Goal: Information Seeking & Learning: Learn about a topic

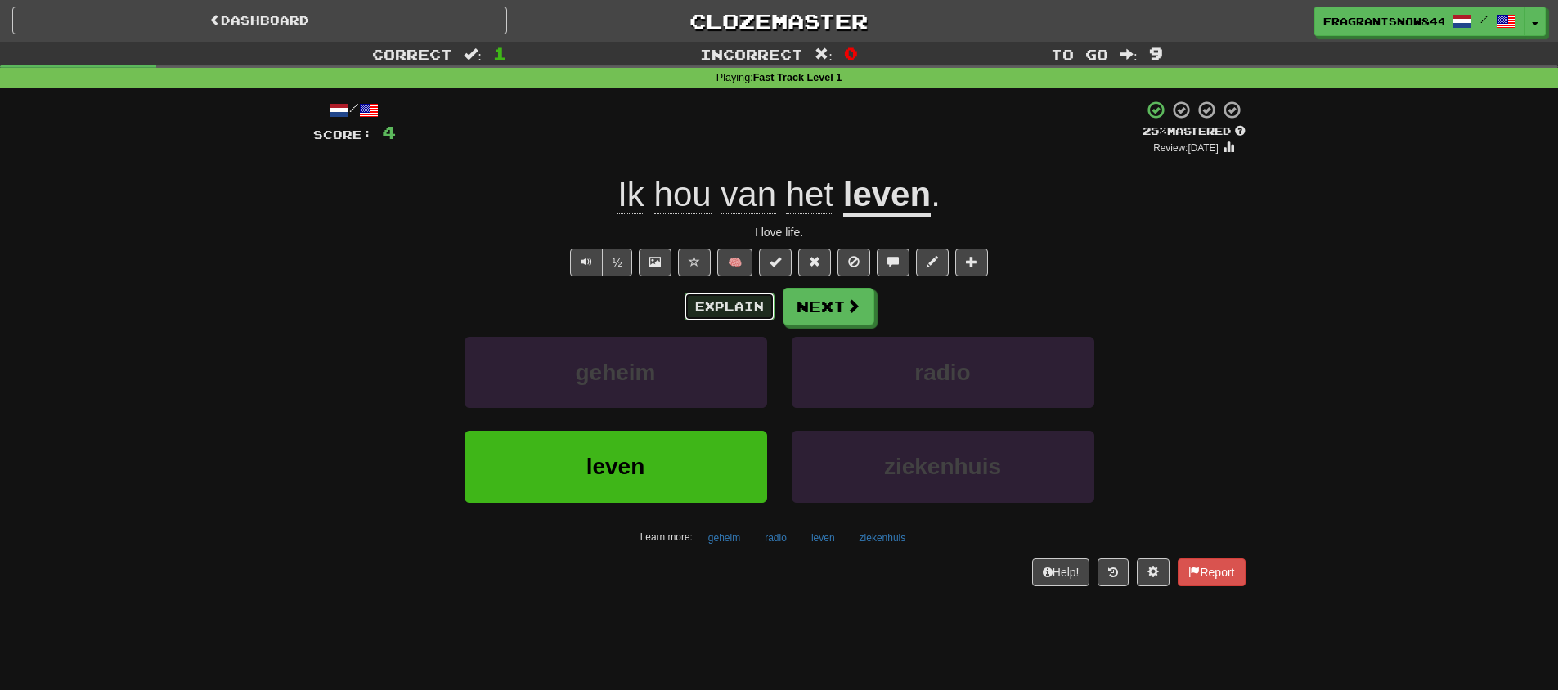
click at [704, 307] on button "Explain" at bounding box center [729, 307] width 90 height 28
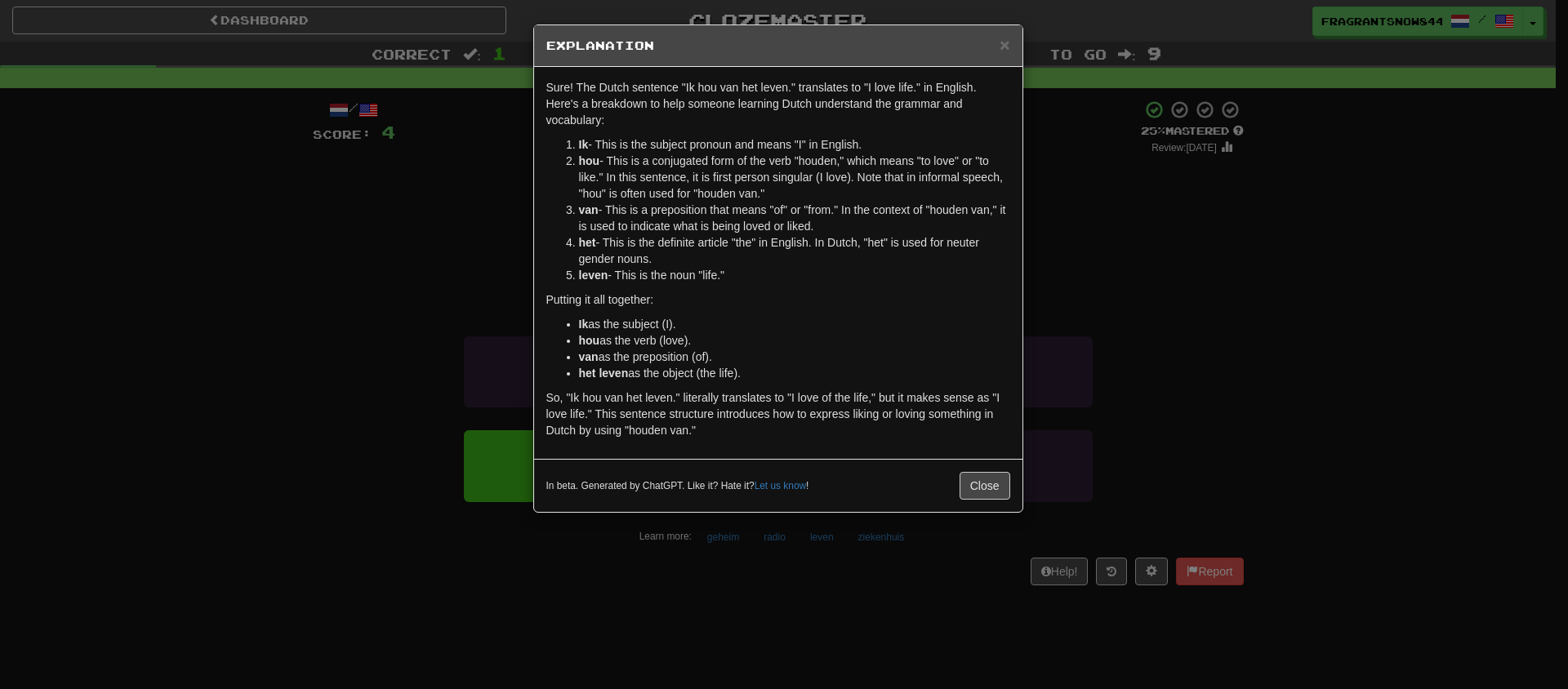
click at [498, 284] on div "× Explanation Sure! The Dutch sentence "Ik hou van het leven." translates to "I…" at bounding box center [784, 344] width 1568 height 689
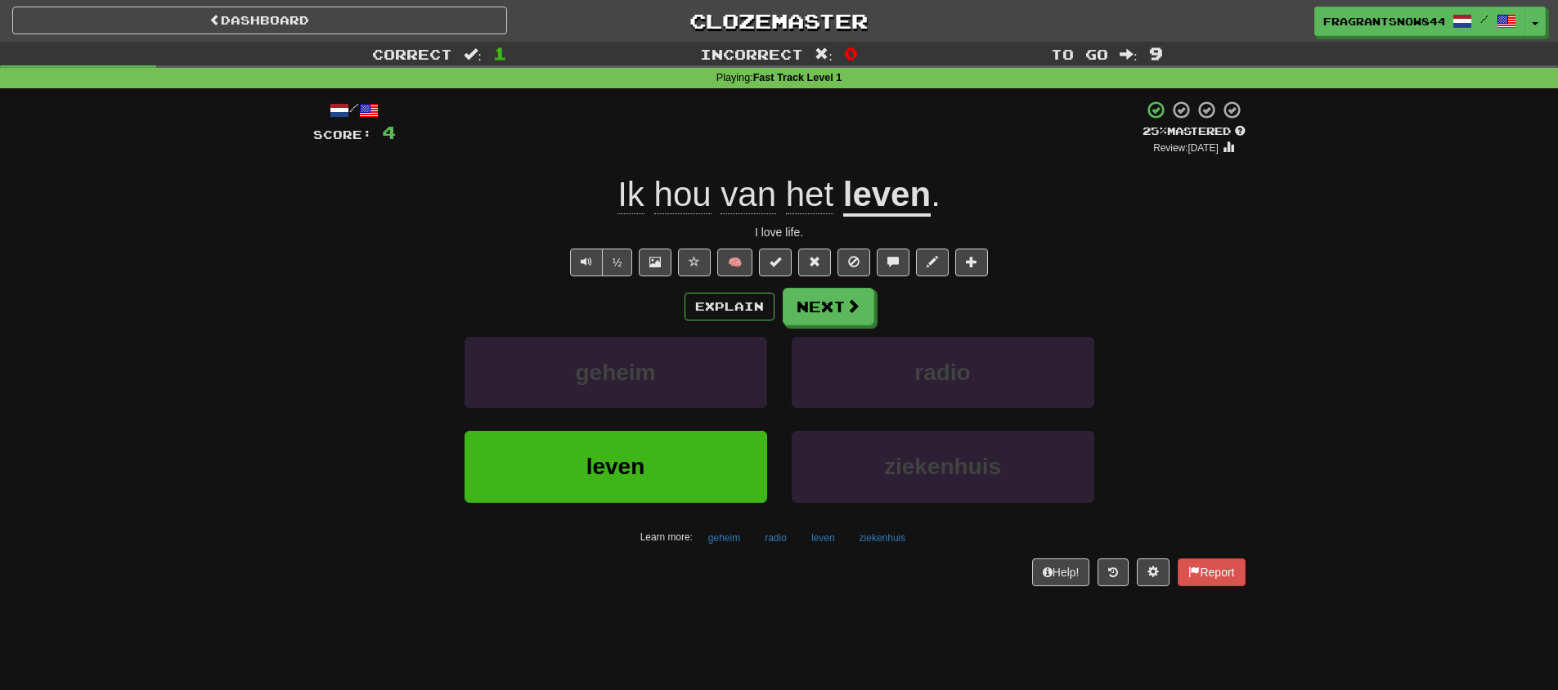
click at [565, 259] on div "½ 🧠" at bounding box center [779, 263] width 932 height 28
click at [576, 259] on button "Text-to-speech controls" at bounding box center [586, 263] width 33 height 28
click at [736, 299] on button "Explain" at bounding box center [729, 307] width 90 height 28
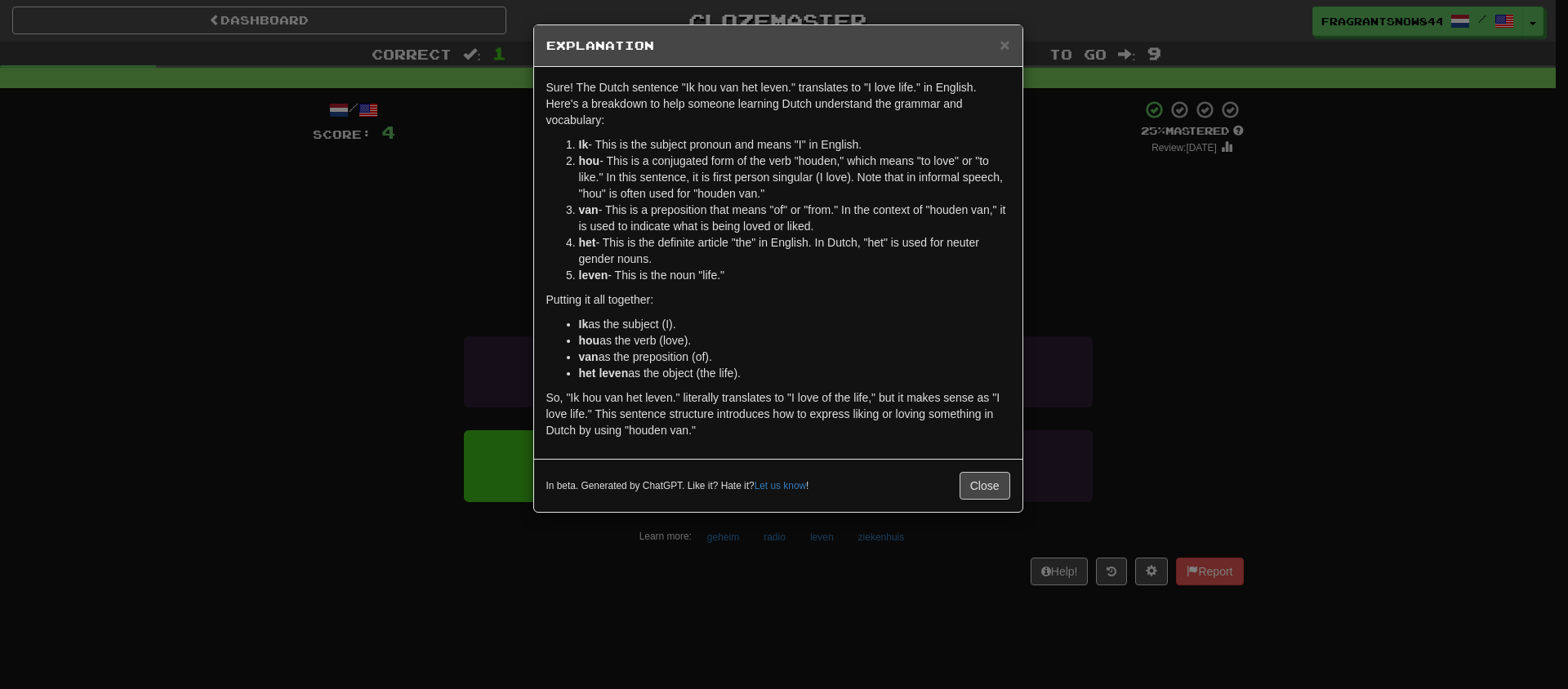
click at [443, 309] on div "× Explanation Sure! The Dutch sentence "Ik hou van het leven." translates to "I…" at bounding box center [784, 344] width 1568 height 689
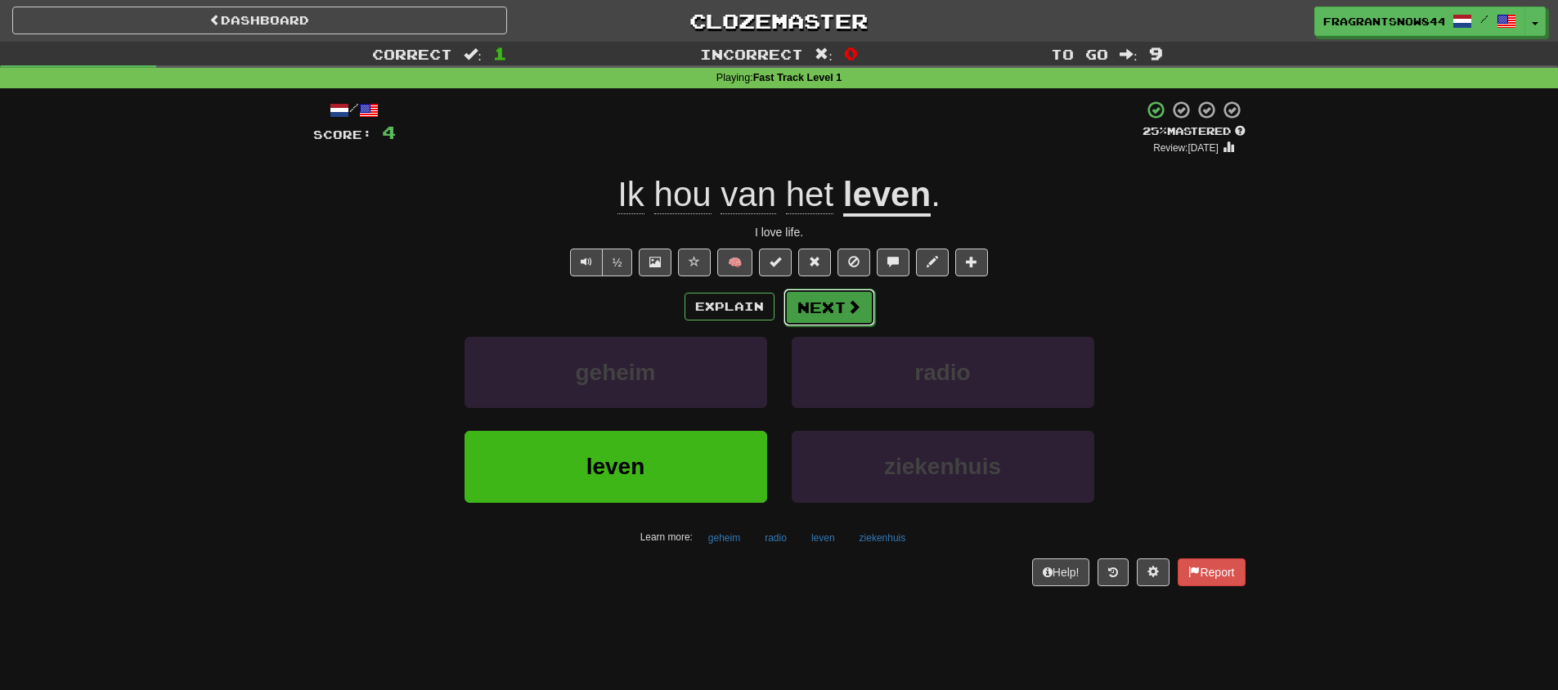
click at [823, 321] on button "Next" at bounding box center [829, 308] width 92 height 38
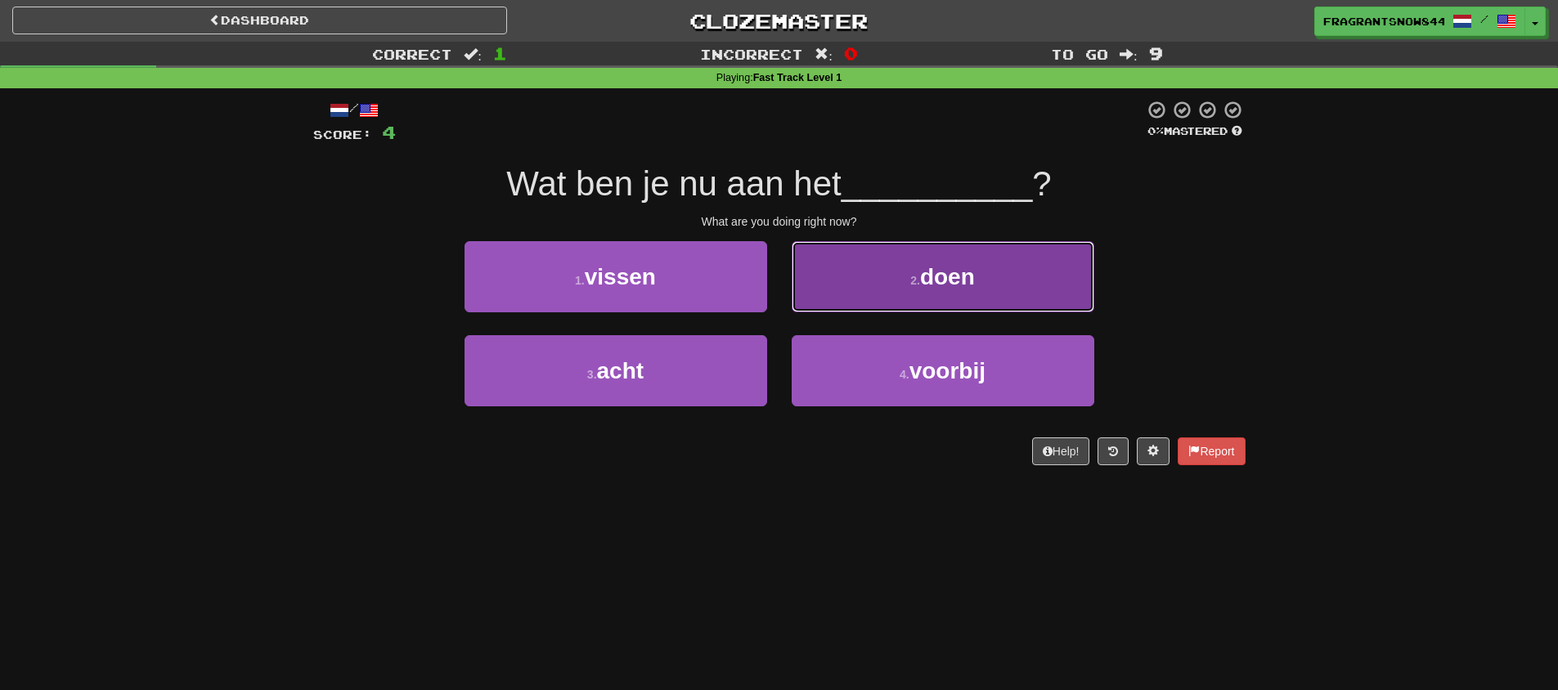
click at [950, 296] on button "2 . doen" at bounding box center [942, 276] width 303 height 71
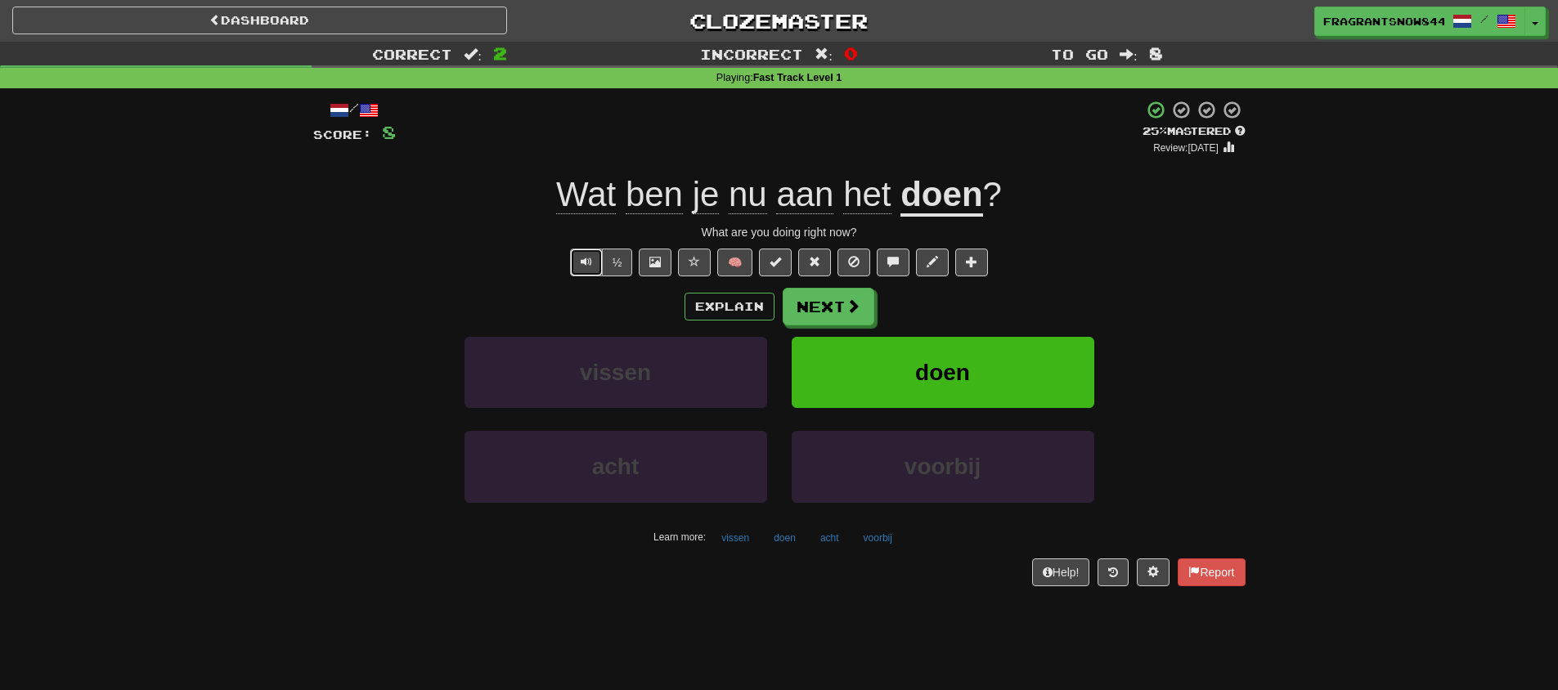
click at [584, 270] on button "Text-to-speech controls" at bounding box center [586, 263] width 33 height 28
click at [581, 271] on button "Text-to-speech controls" at bounding box center [586, 263] width 33 height 28
click at [586, 263] on span "Text-to-speech controls" at bounding box center [586, 261] width 11 height 11
click at [817, 320] on button "Next" at bounding box center [829, 308] width 92 height 38
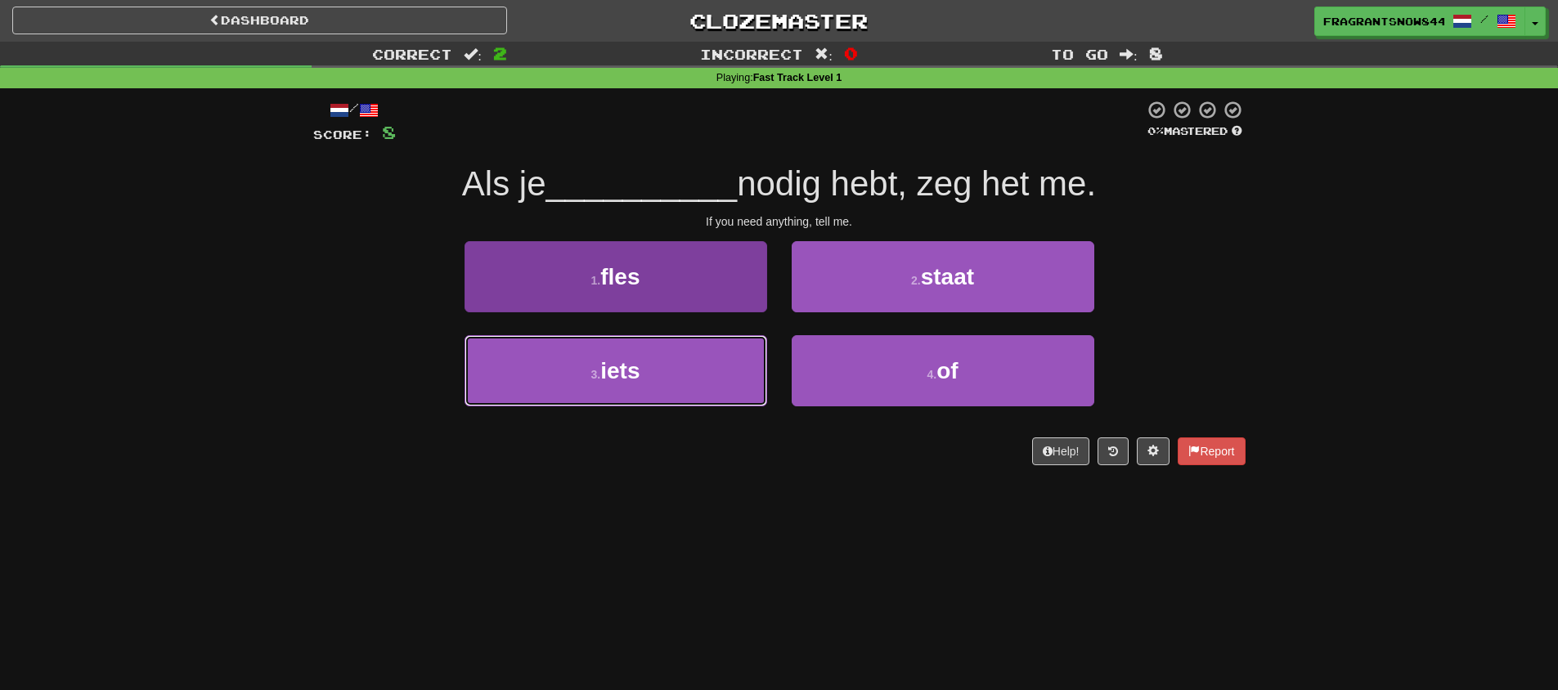
click at [720, 365] on button "3 . iets" at bounding box center [615, 370] width 303 height 71
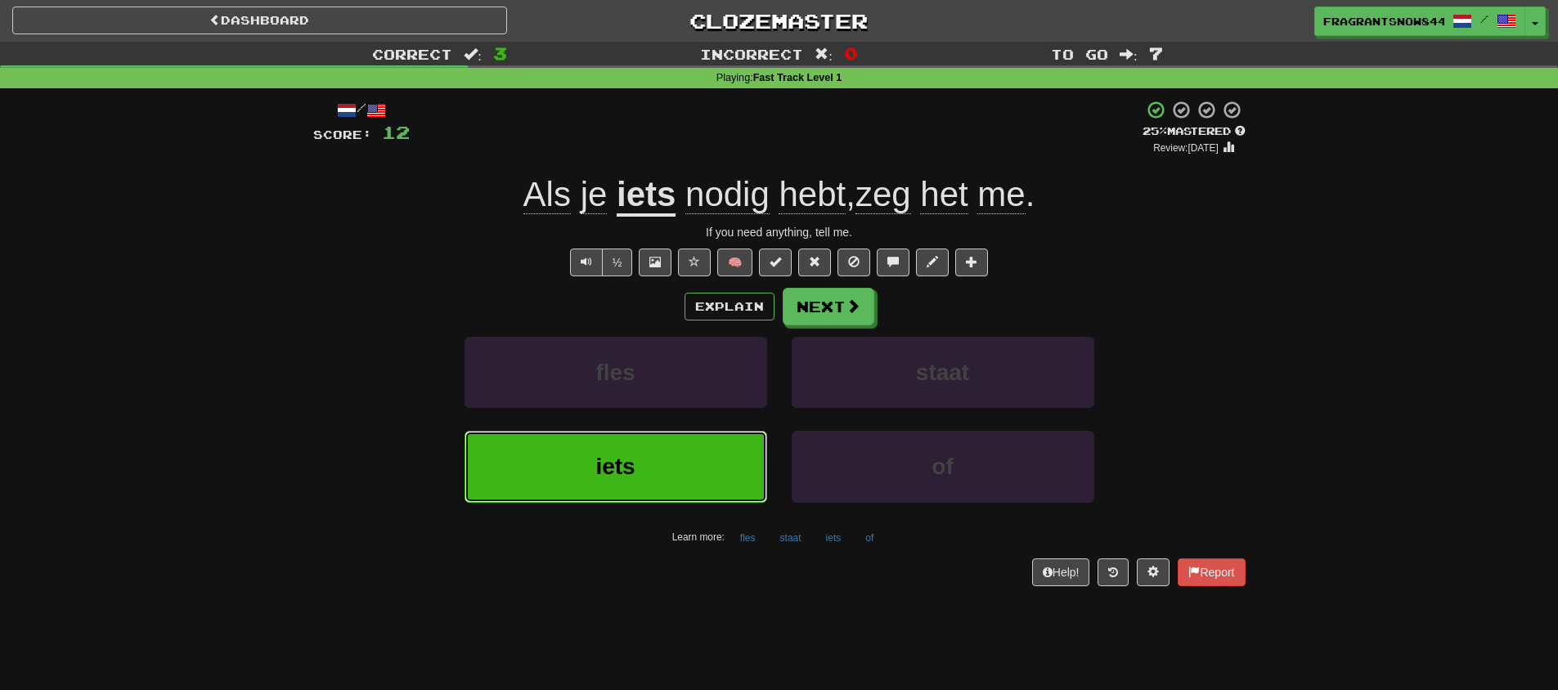
scroll to position [10, 0]
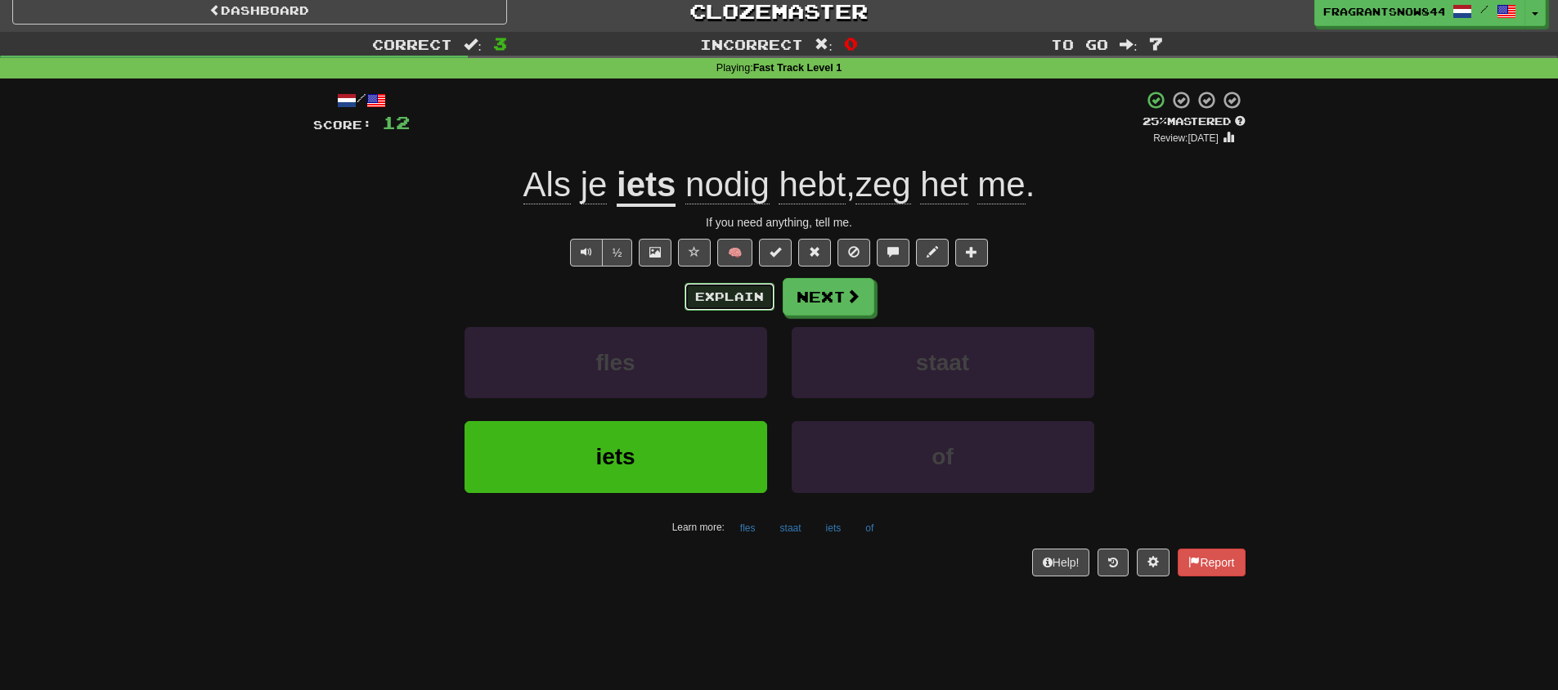
click at [705, 296] on button "Explain" at bounding box center [729, 297] width 90 height 28
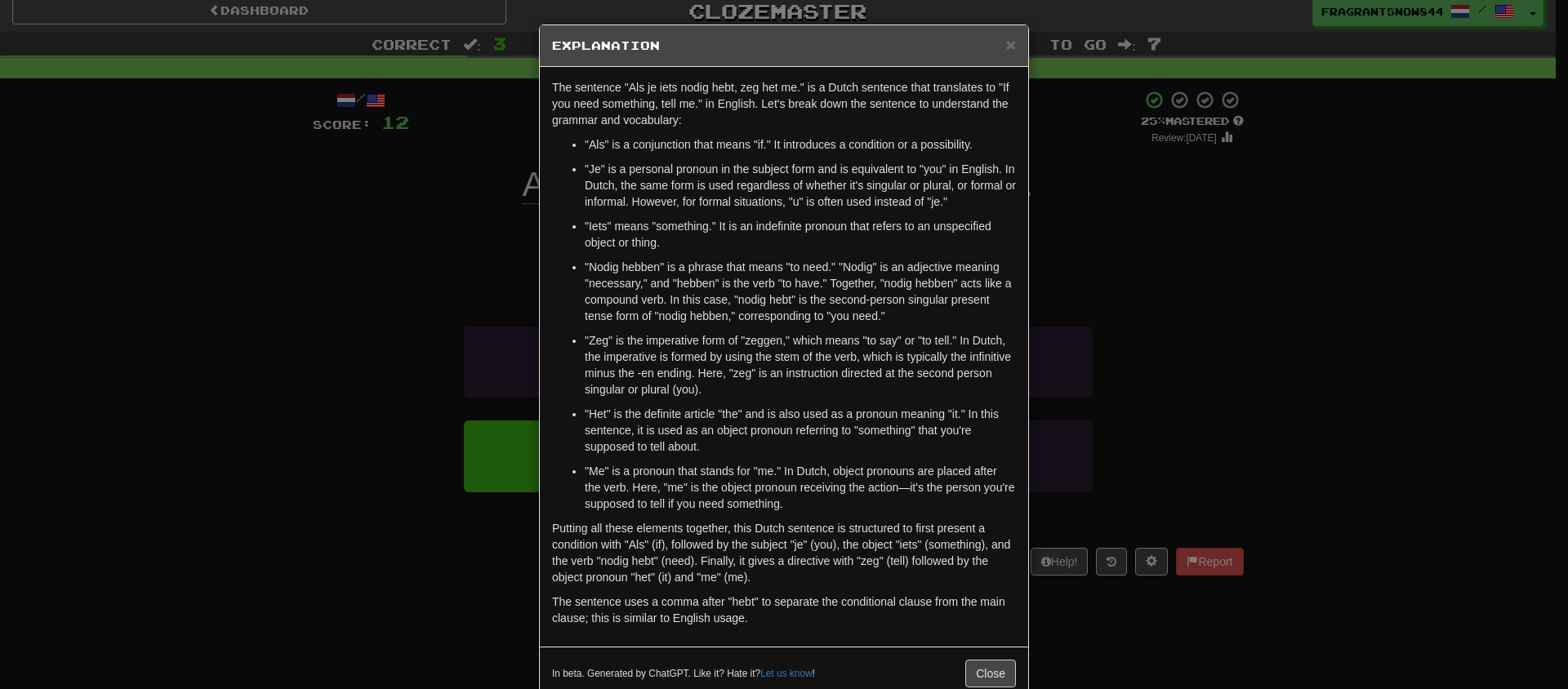
click at [445, 244] on div "× Explanation The sentence "Als je iets nodig hebt, zeg het me." is a Dutch sen…" at bounding box center [784, 344] width 1568 height 689
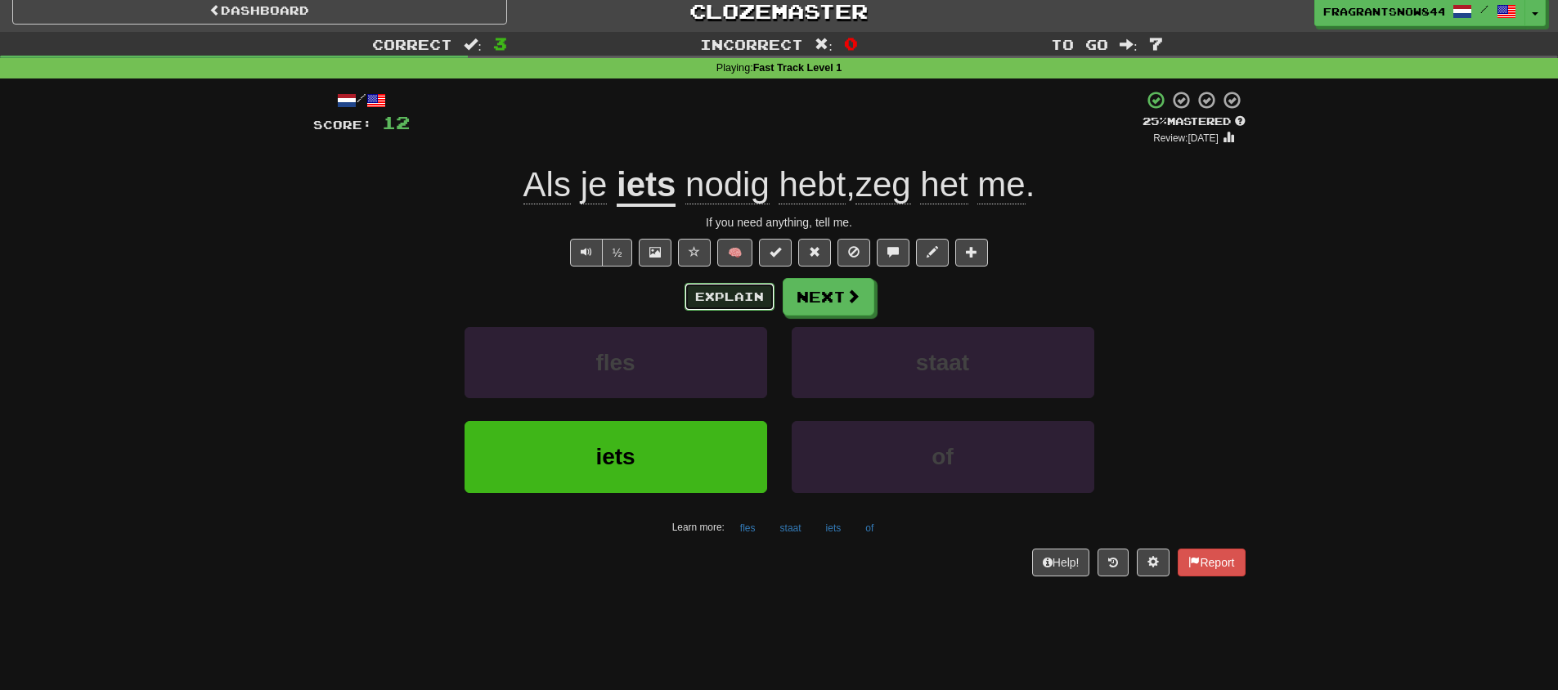
click at [702, 283] on button "Explain" at bounding box center [729, 297] width 90 height 28
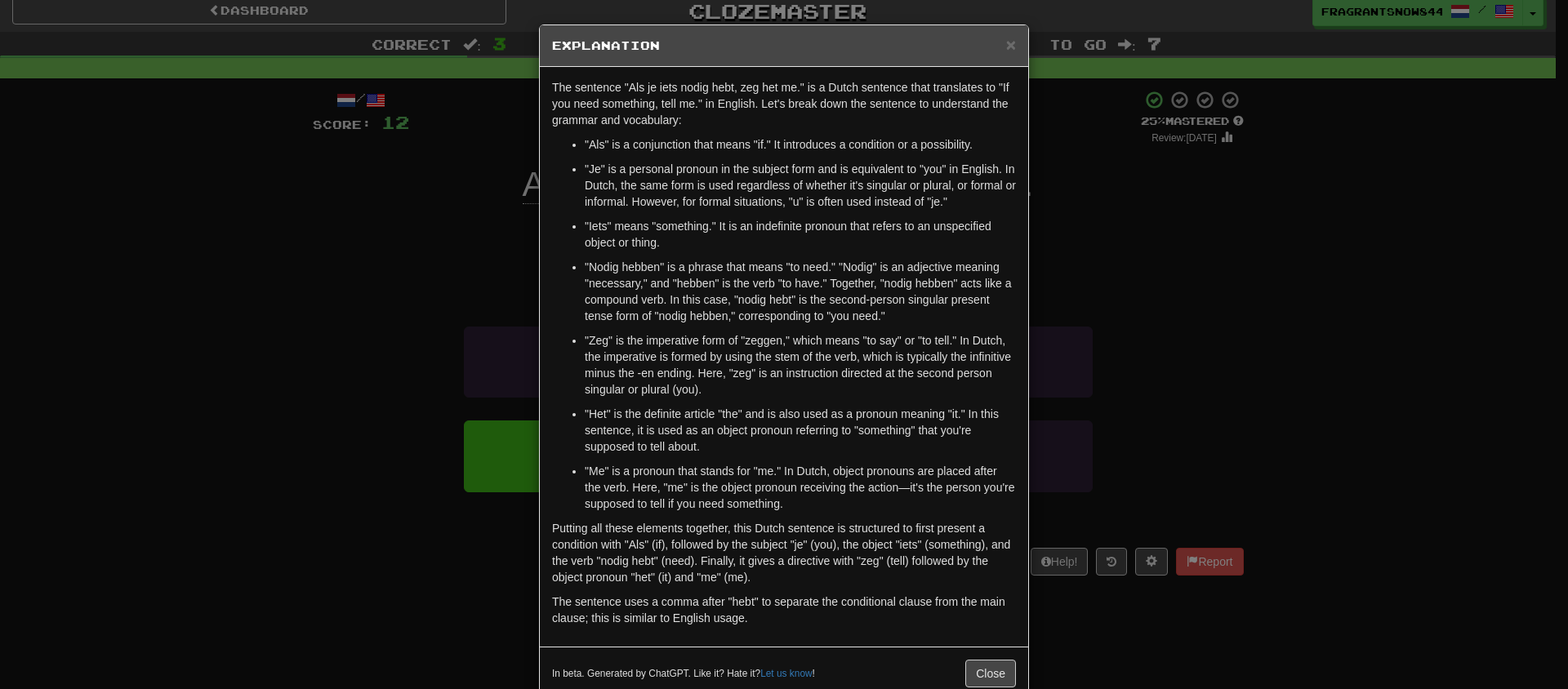
click at [351, 220] on div "× Explanation The sentence "Als je iets nodig hebt, zeg het me." is a Dutch sen…" at bounding box center [784, 344] width 1568 height 689
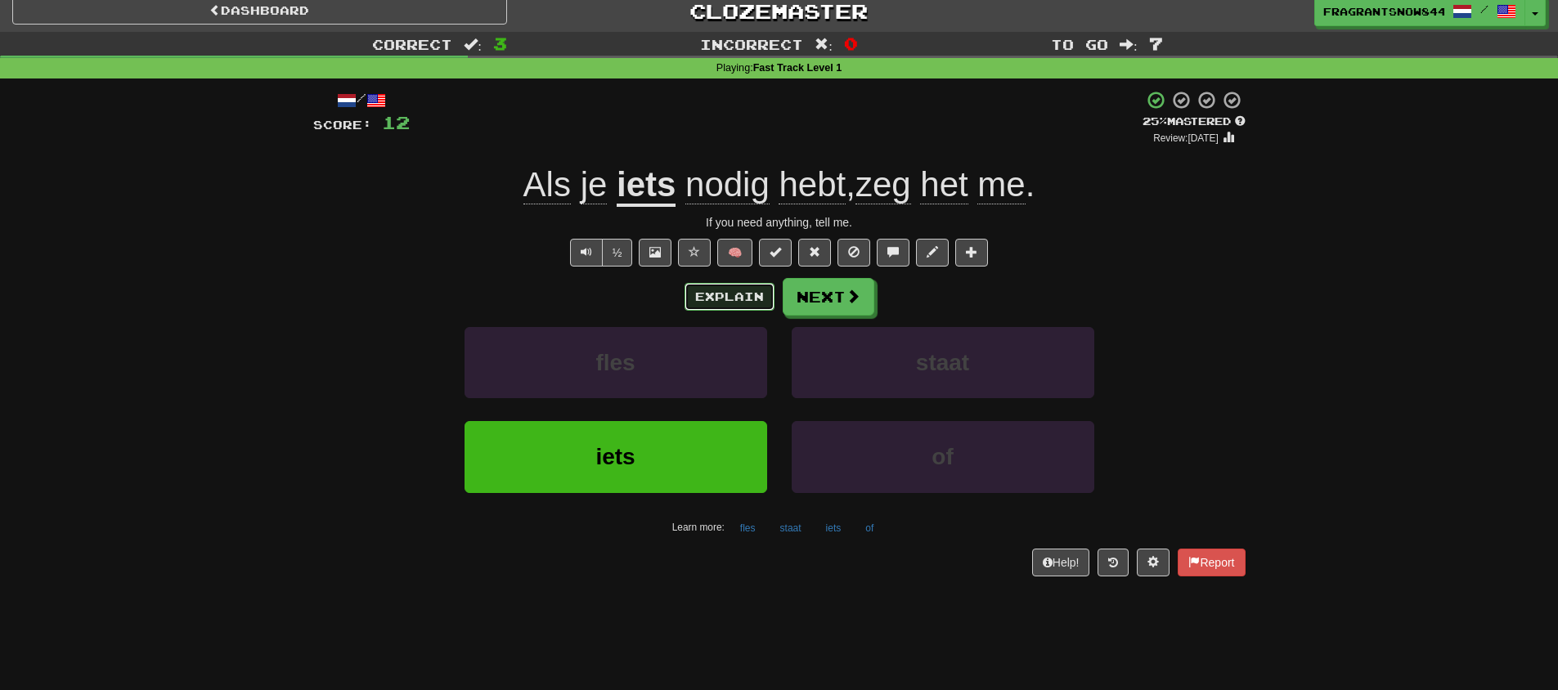
click at [710, 298] on button "Explain" at bounding box center [729, 297] width 90 height 28
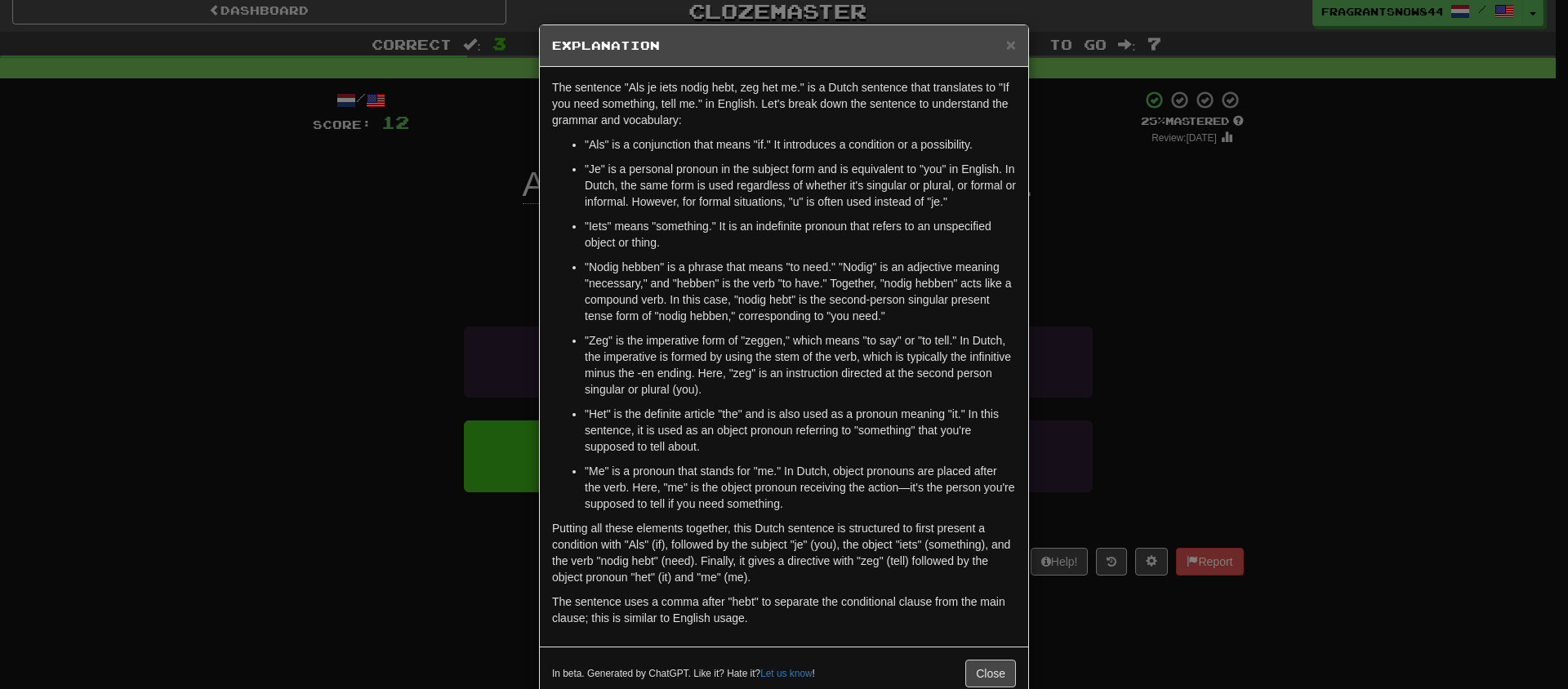
click at [404, 217] on div "× Explanation The sentence "Als je iets nodig hebt, zeg het me." is a Dutch sen…" at bounding box center [784, 344] width 1568 height 689
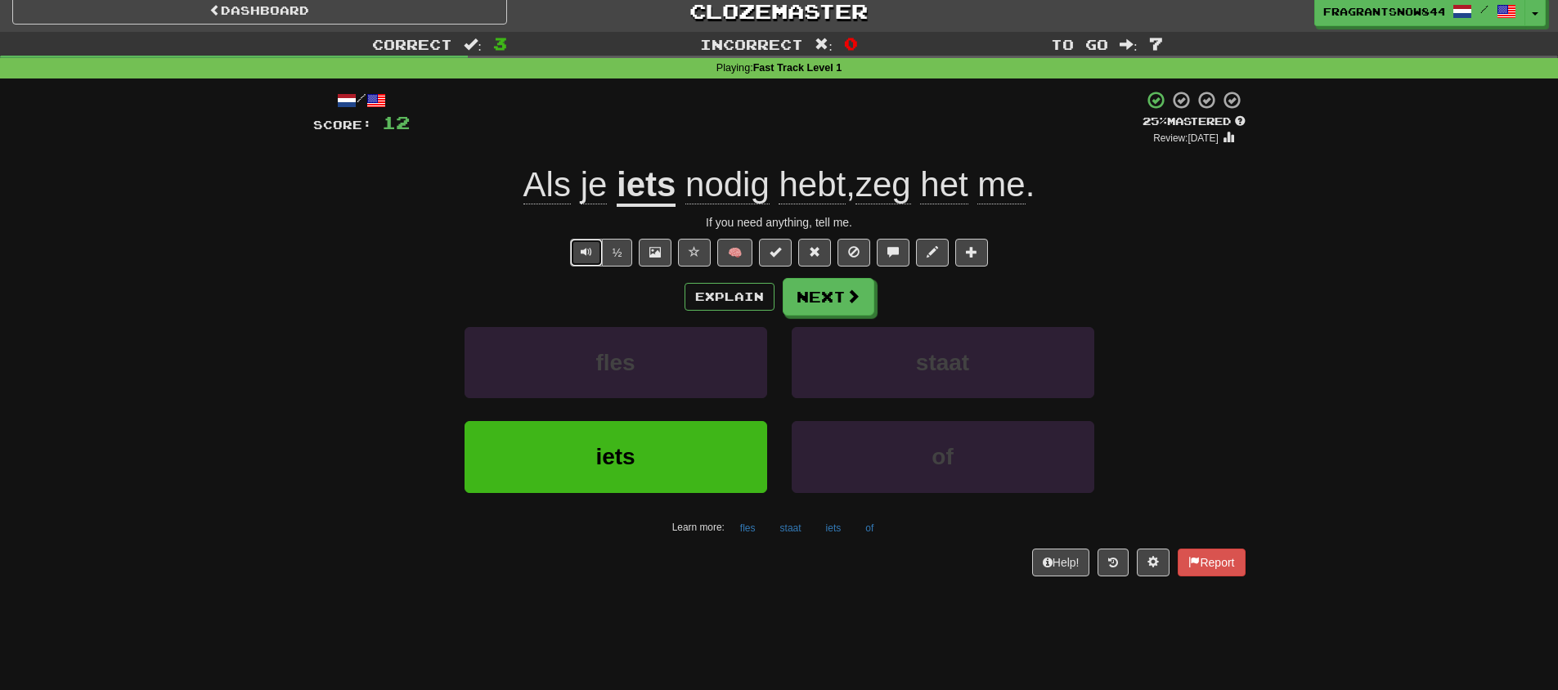
click at [576, 244] on button "Text-to-speech controls" at bounding box center [586, 253] width 33 height 28
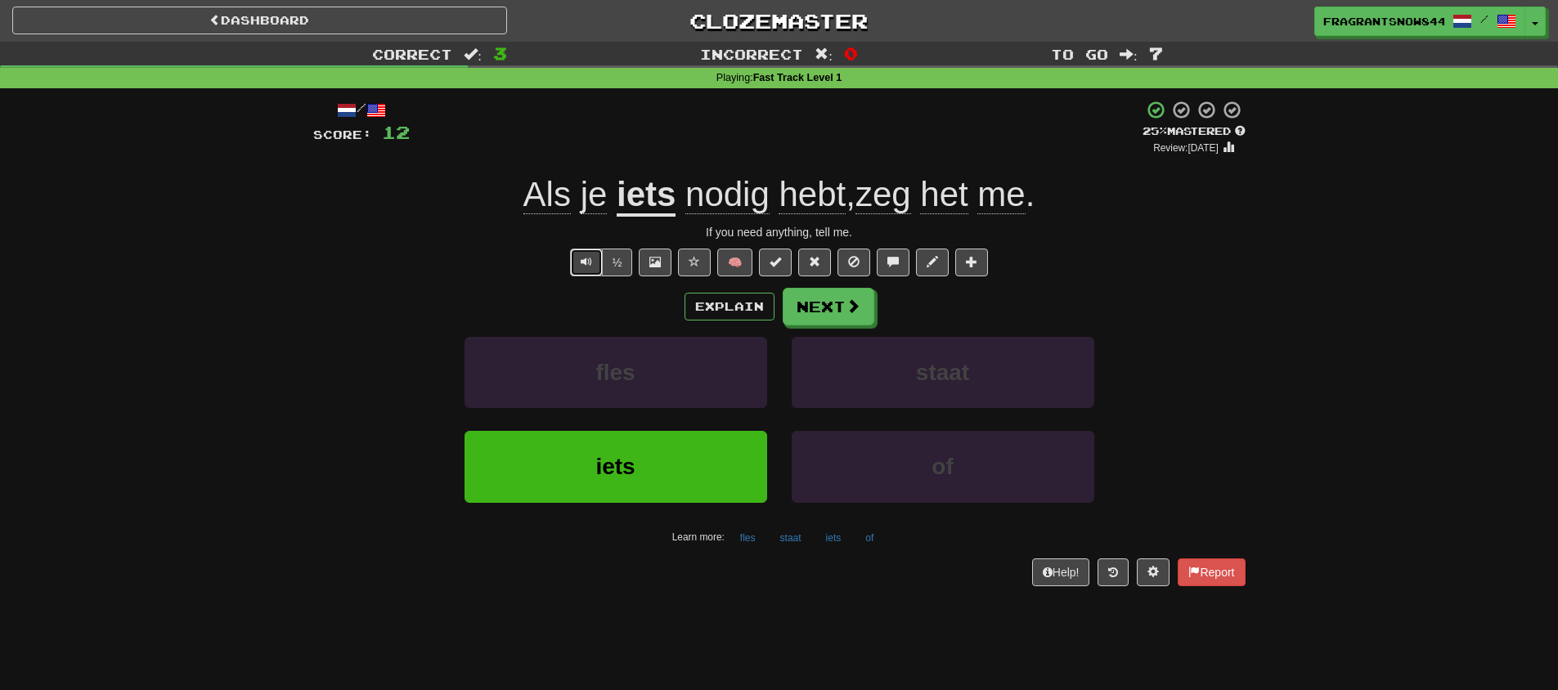
click at [582, 267] on span "Text-to-speech controls" at bounding box center [586, 261] width 11 height 11
click at [846, 306] on span at bounding box center [853, 306] width 15 height 15
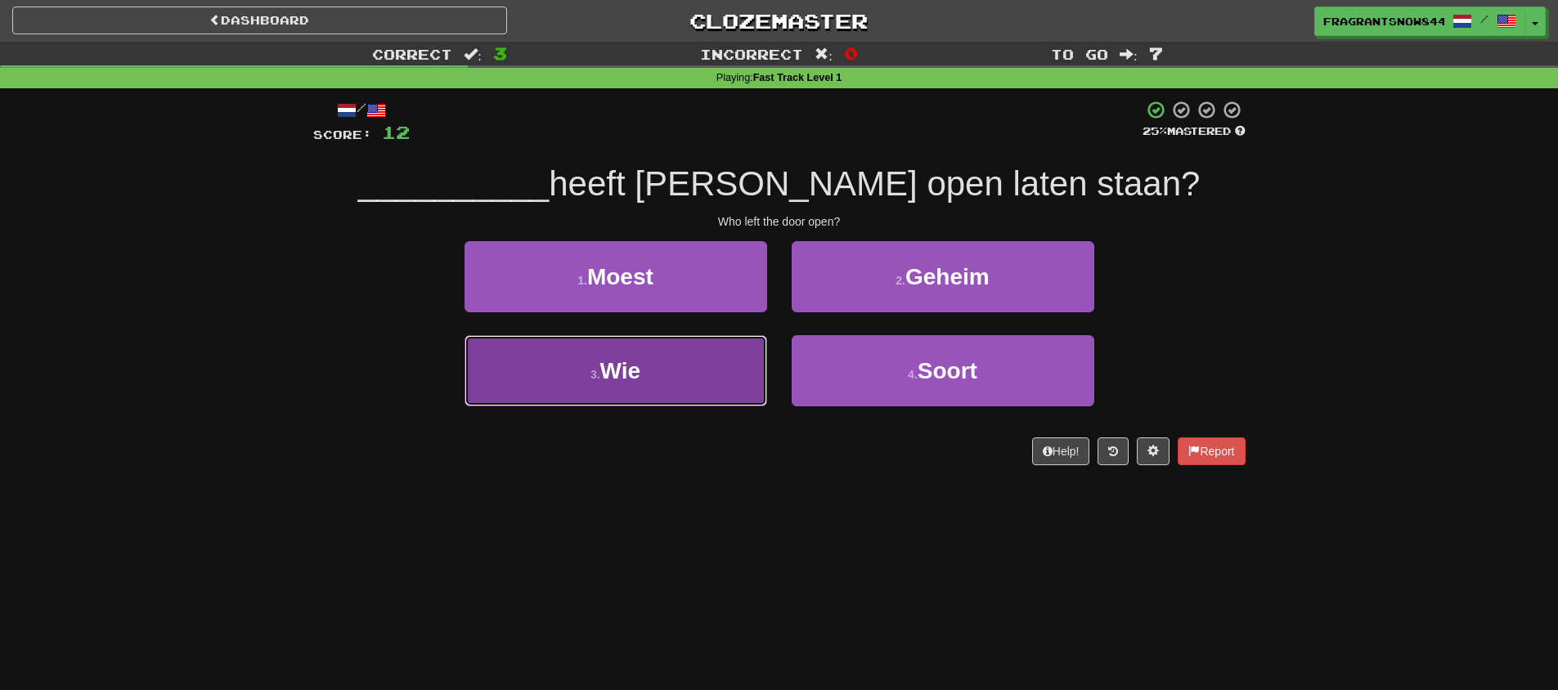
click at [624, 374] on span "Wie" at bounding box center [620, 370] width 41 height 25
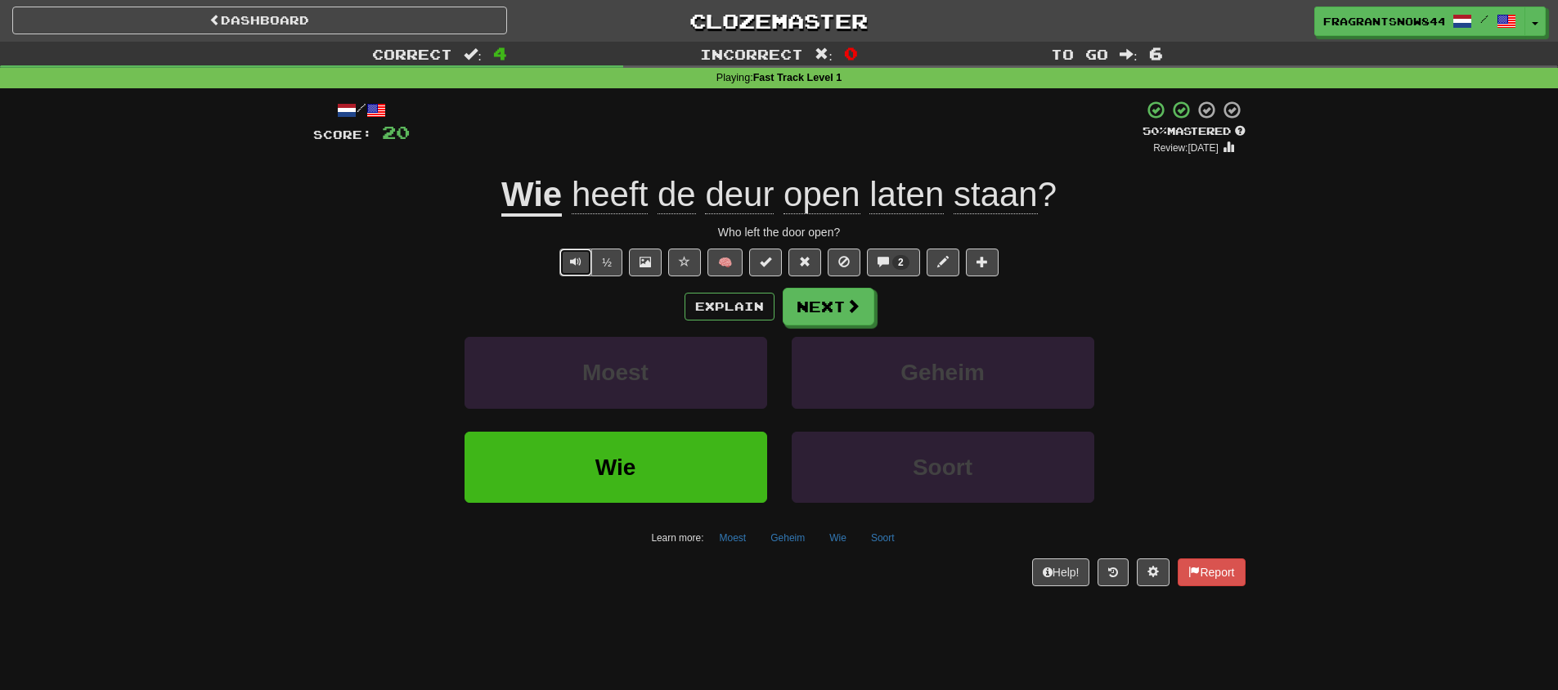
click at [569, 267] on button "Text-to-speech controls" at bounding box center [575, 263] width 33 height 28
click at [559, 266] on div "½" at bounding box center [589, 263] width 66 height 28
click at [563, 266] on button "Text-to-speech controls" at bounding box center [575, 263] width 33 height 28
click at [867, 310] on button "Next" at bounding box center [829, 308] width 92 height 38
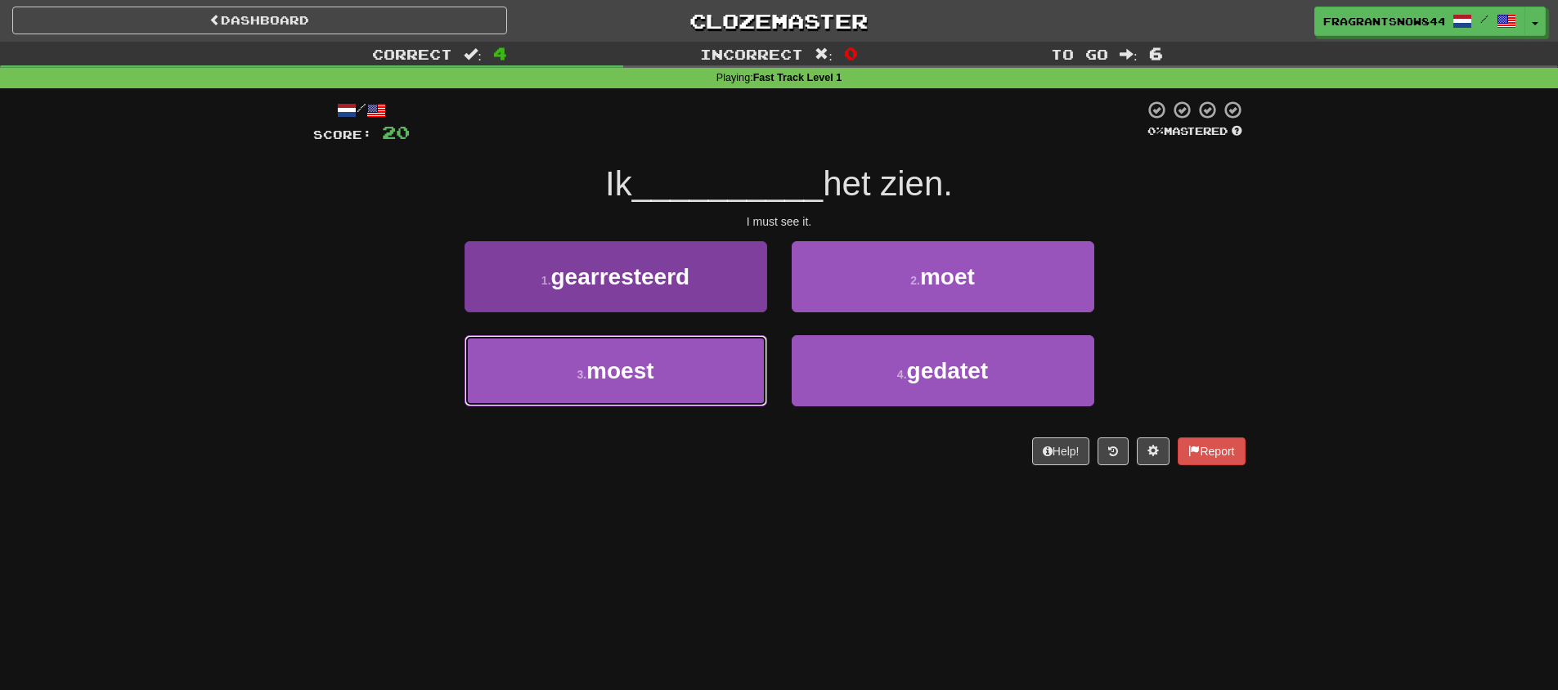
click at [740, 339] on button "3 . moest" at bounding box center [615, 370] width 303 height 71
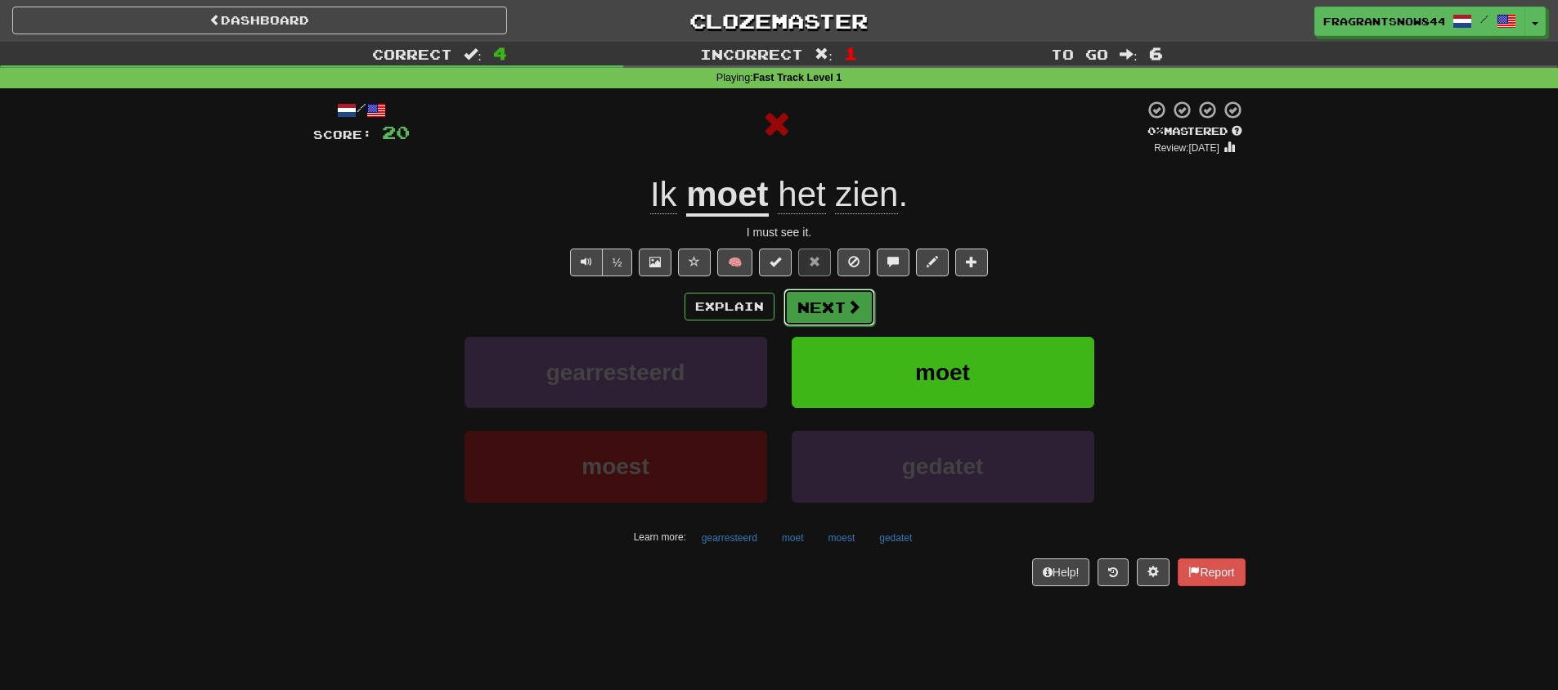
click at [810, 303] on button "Next" at bounding box center [829, 308] width 92 height 38
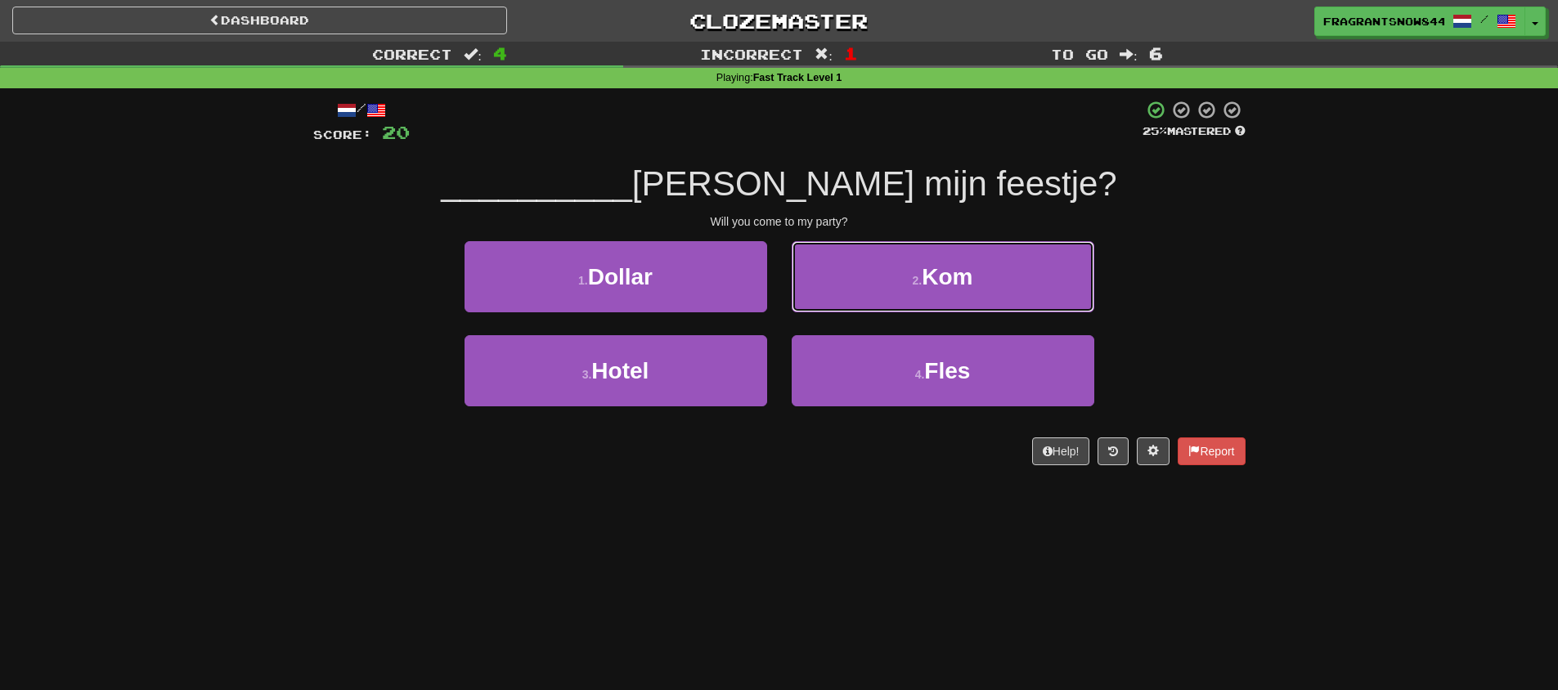
click at [1030, 280] on button "2 . Kom" at bounding box center [942, 276] width 303 height 71
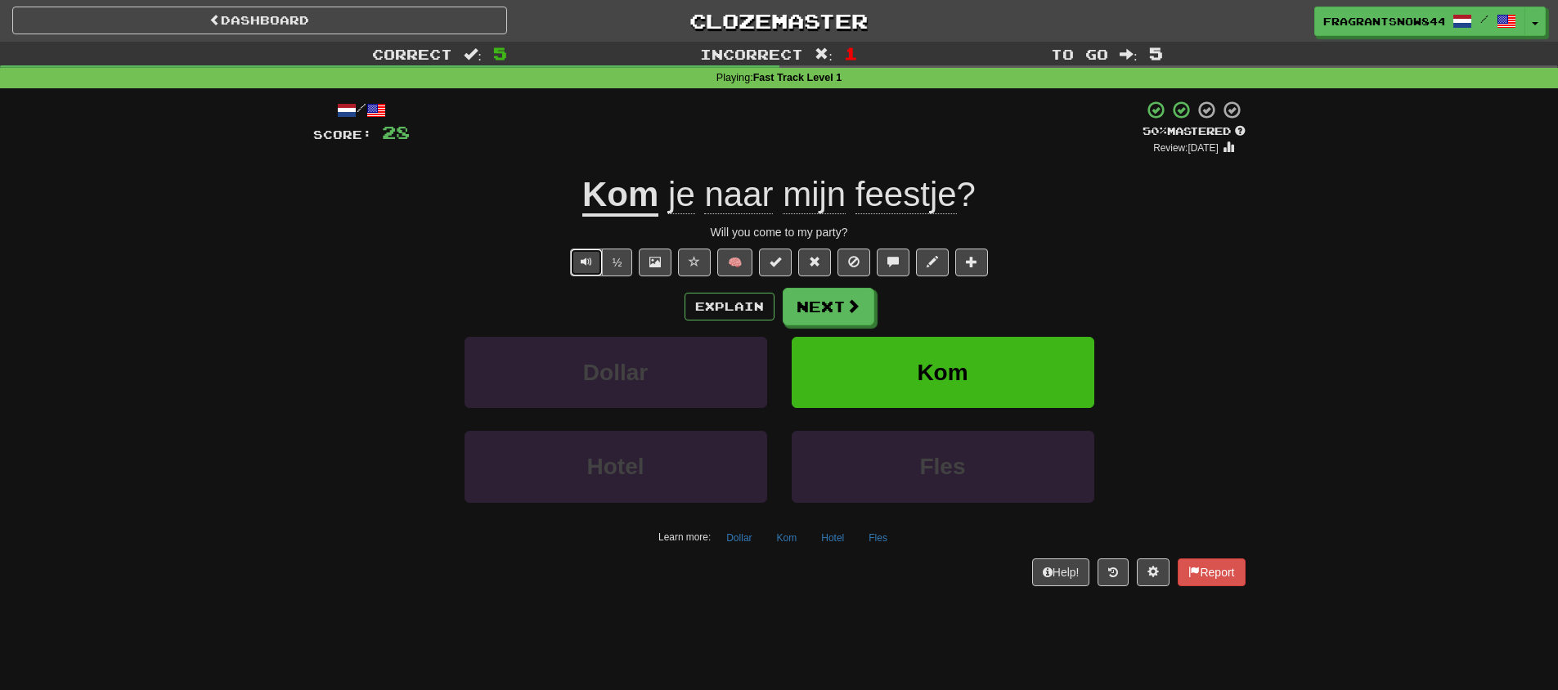
click at [576, 270] on button "Text-to-speech controls" at bounding box center [586, 263] width 33 height 28
click at [574, 271] on button "Text-to-speech controls" at bounding box center [586, 263] width 33 height 28
click at [826, 318] on button "Next" at bounding box center [829, 308] width 92 height 38
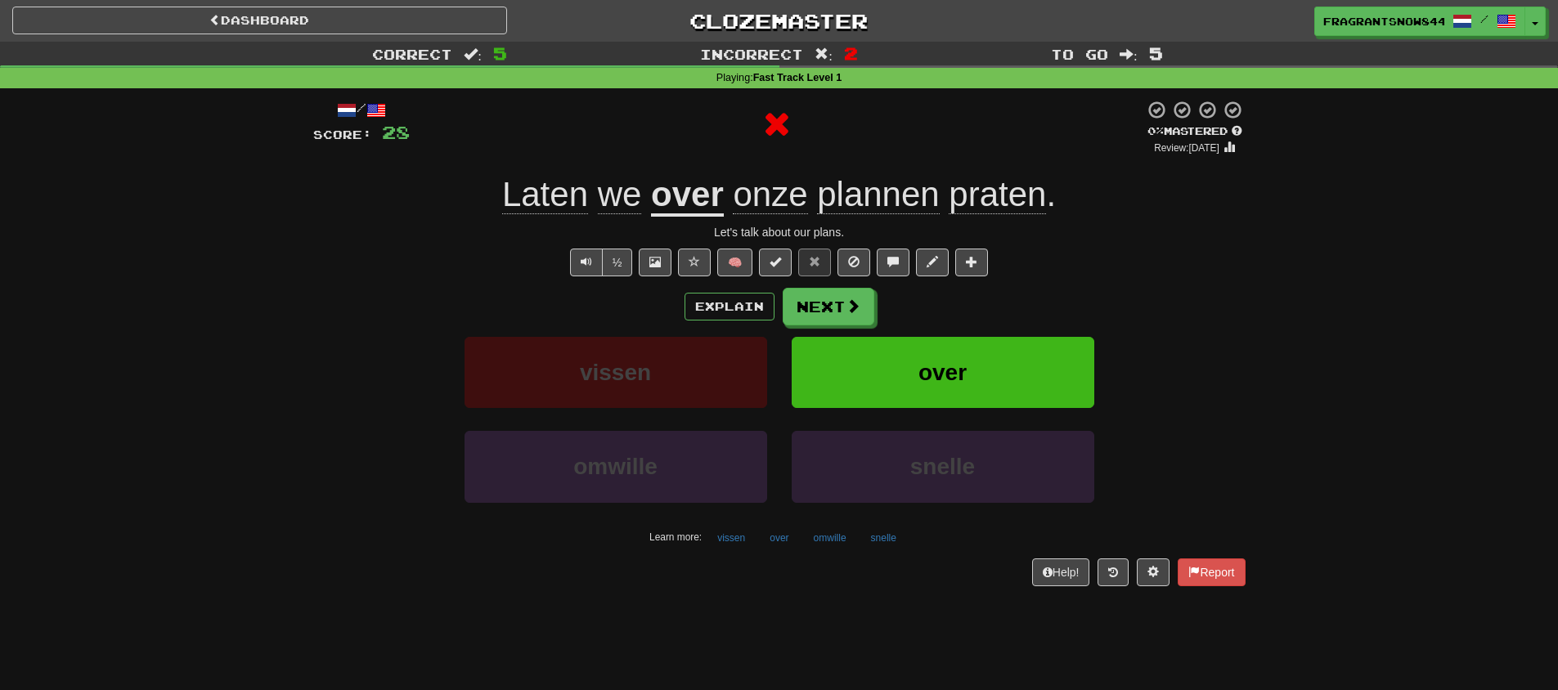
click at [775, 308] on div "Explain Next" at bounding box center [779, 307] width 932 height 38
click at [735, 308] on button "Explain" at bounding box center [729, 307] width 90 height 28
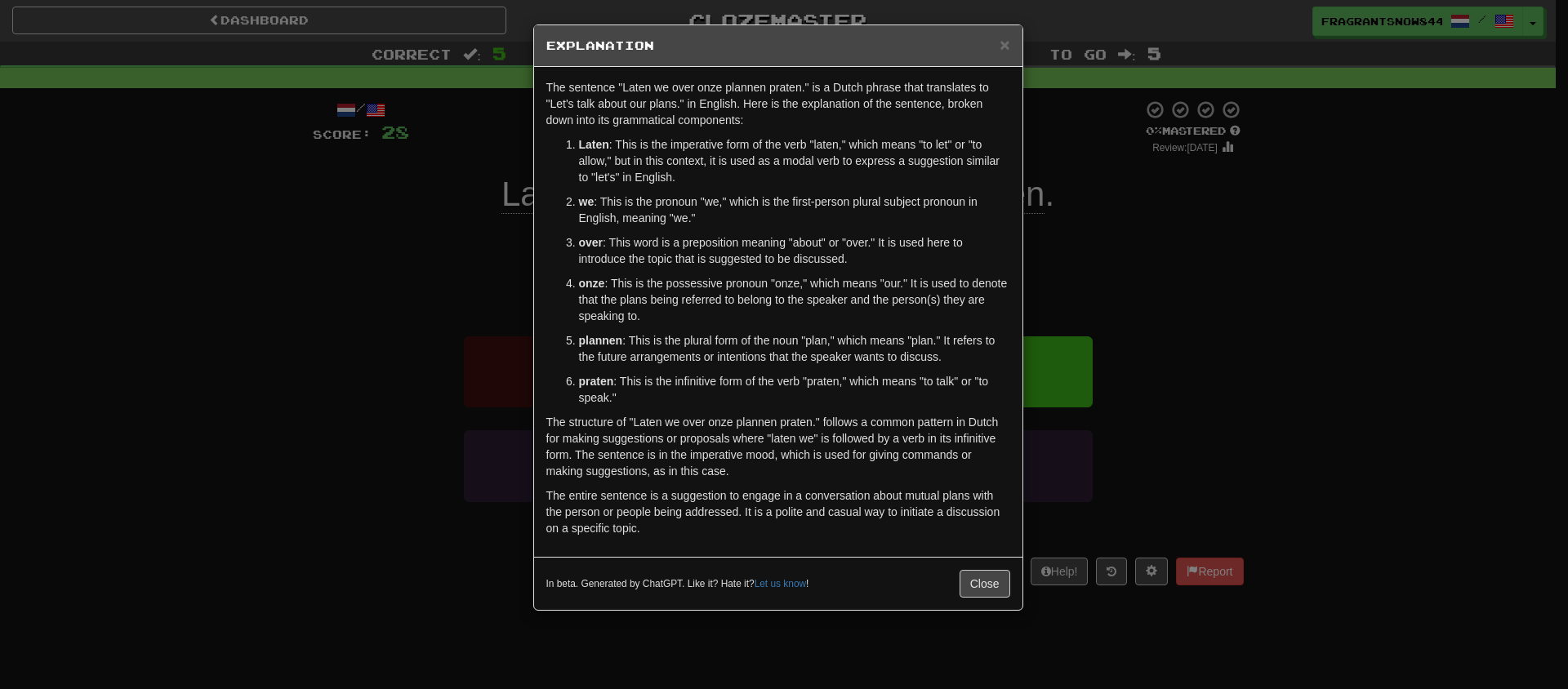
click at [436, 298] on div "× Explanation The sentence "Laten we over onze plannen praten." is a Dutch phra…" at bounding box center [784, 344] width 1568 height 689
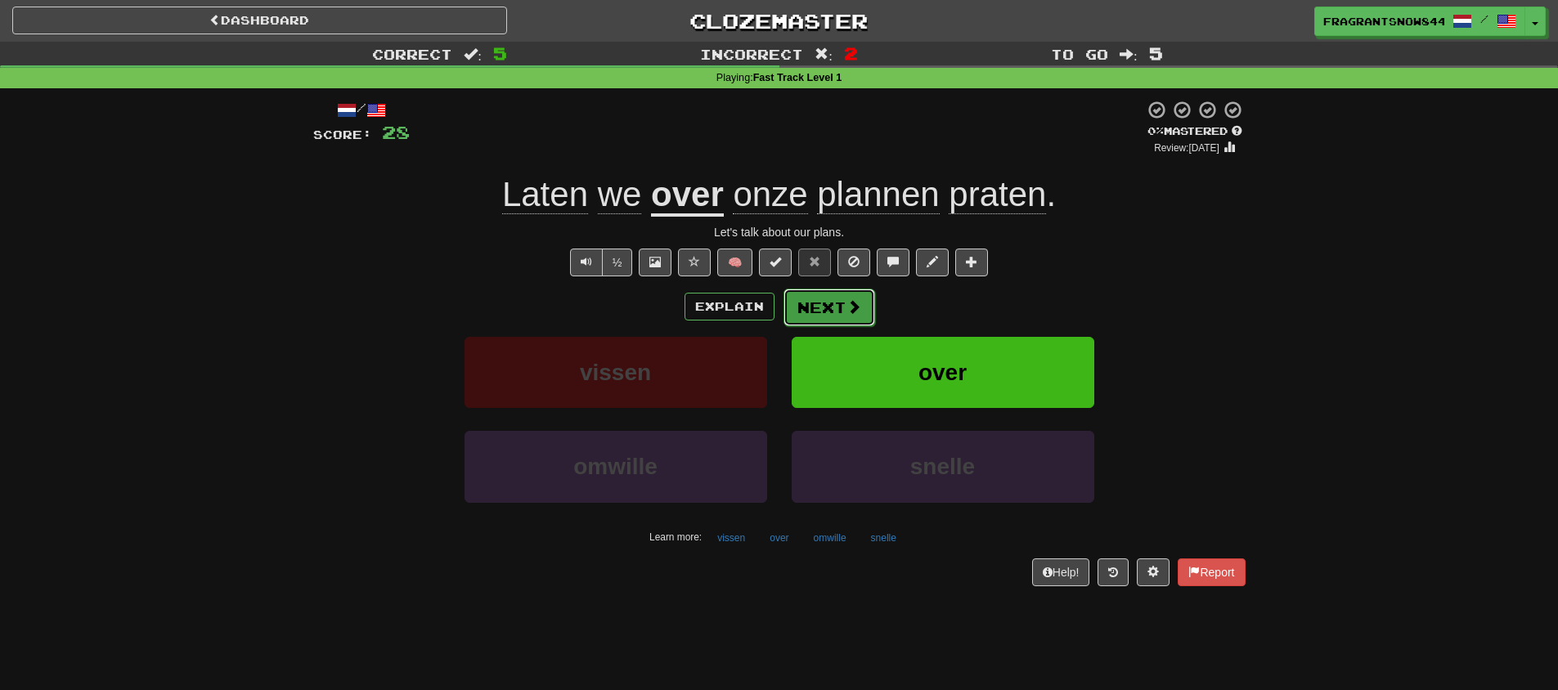
click at [841, 308] on button "Next" at bounding box center [829, 308] width 92 height 38
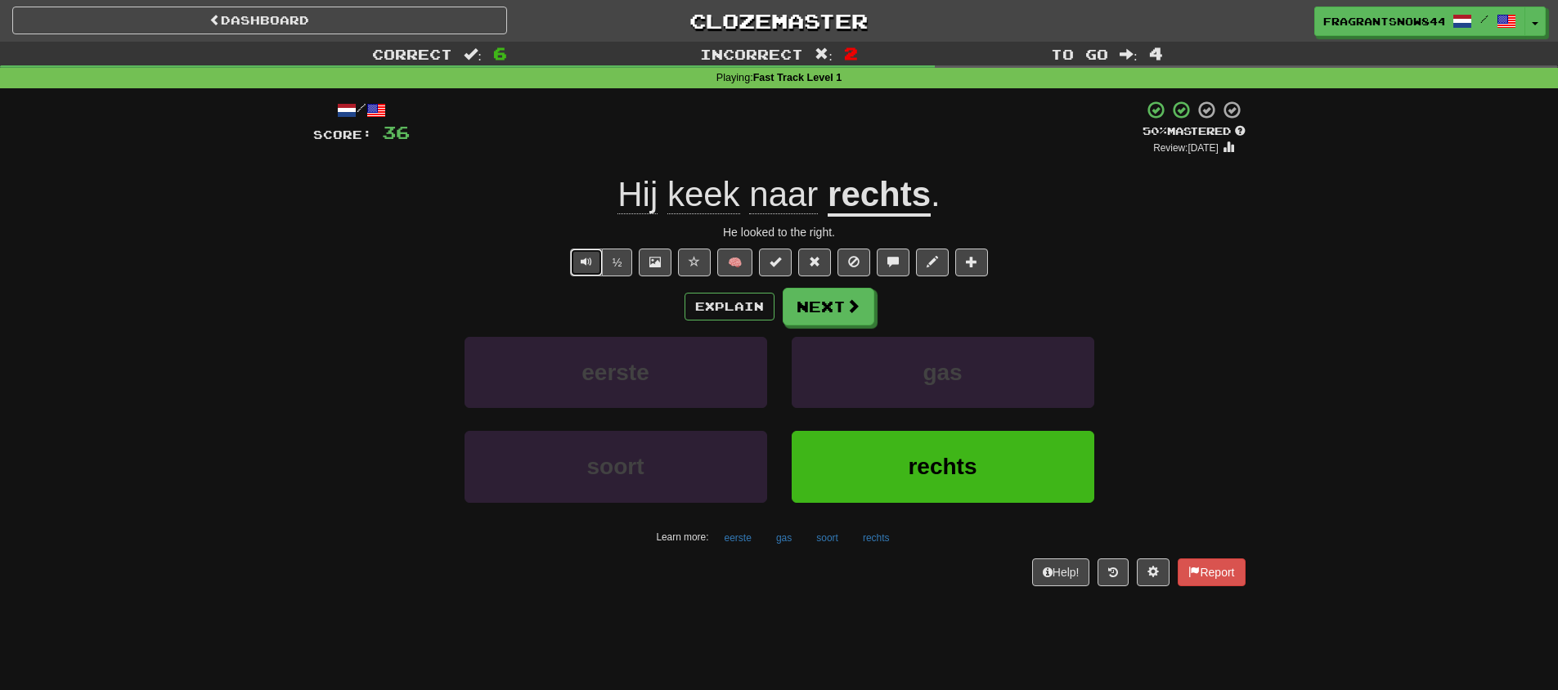
click at [576, 274] on button "Text-to-speech controls" at bounding box center [586, 263] width 33 height 28
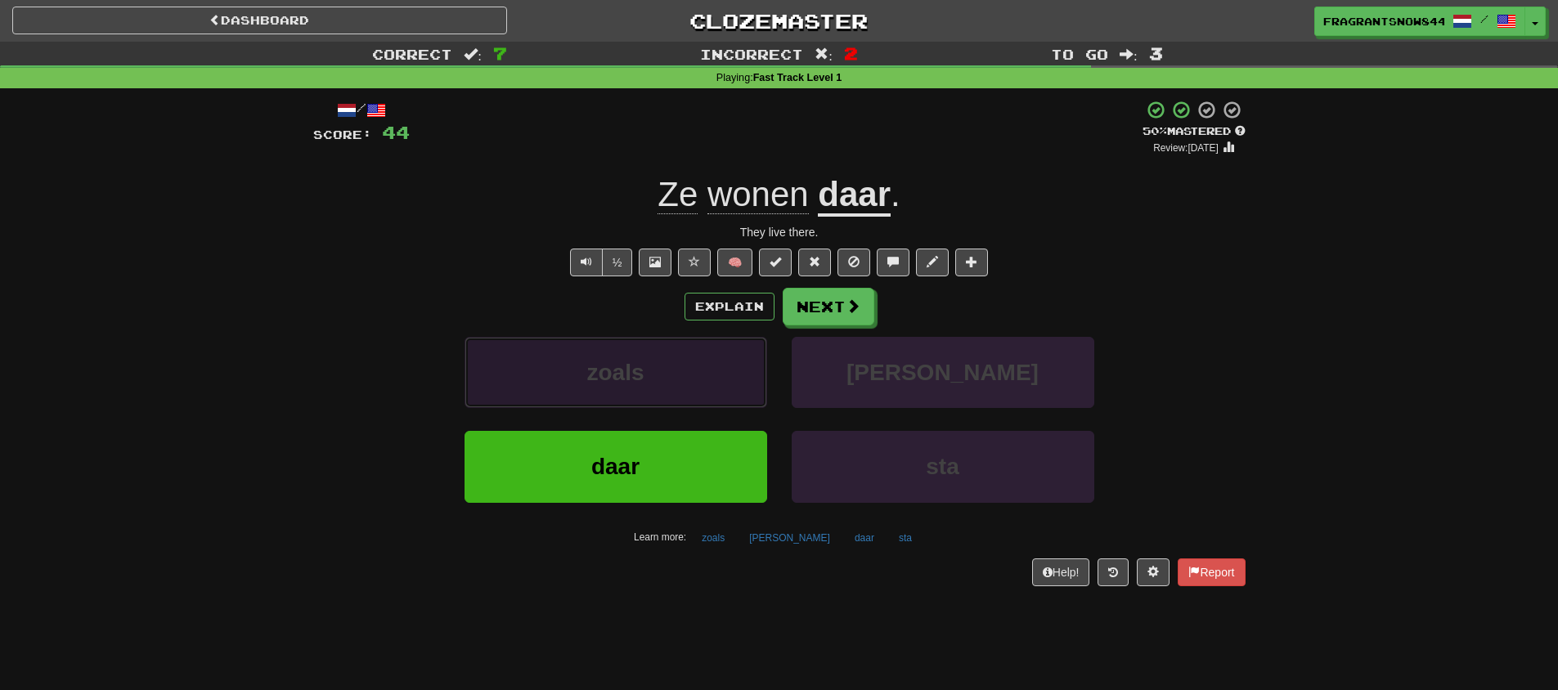
click at [721, 337] on button "zoals" at bounding box center [615, 372] width 303 height 71
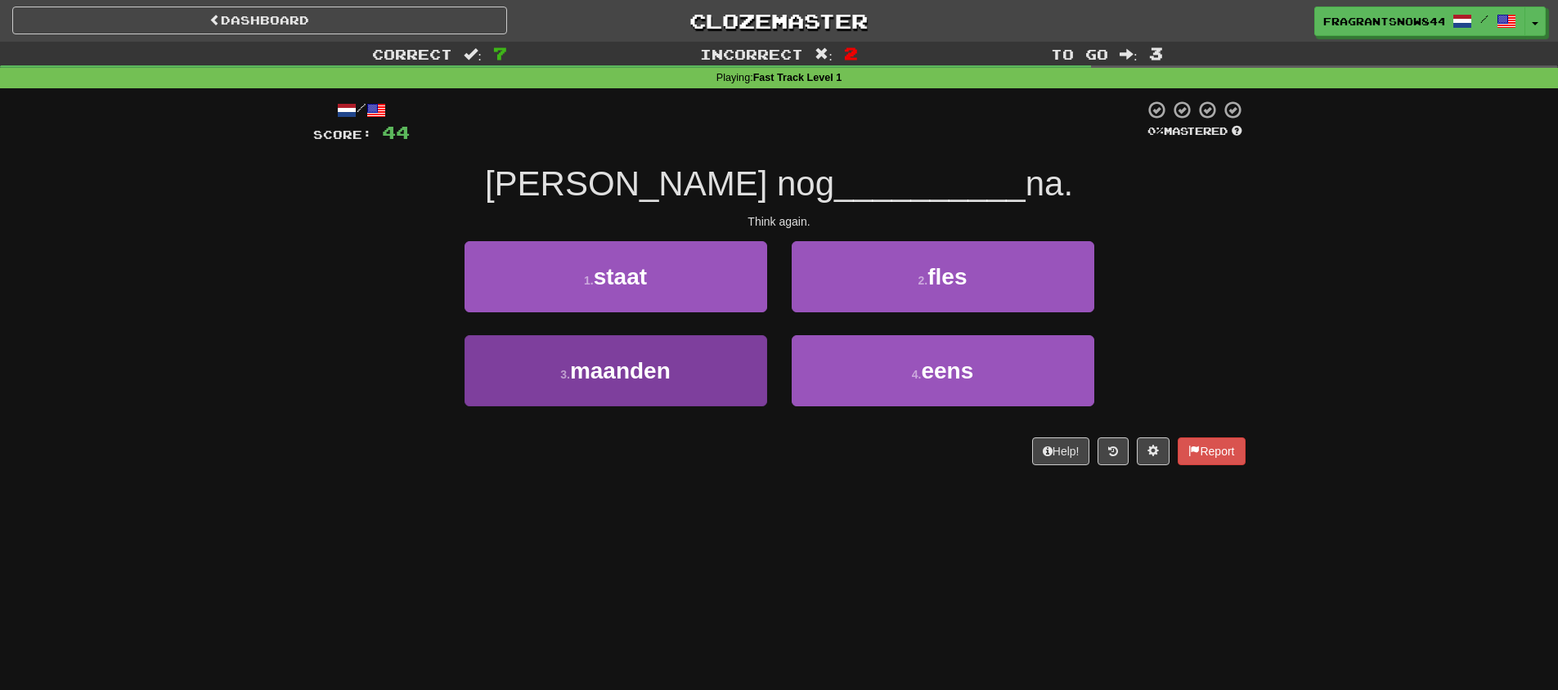
drag, startPoint x: 723, startPoint y: 318, endPoint x: 715, endPoint y: 348, distance: 31.3
click at [715, 344] on div "1 . staat 2 . fles 3 . maanden 4 . eens" at bounding box center [779, 335] width 957 height 189
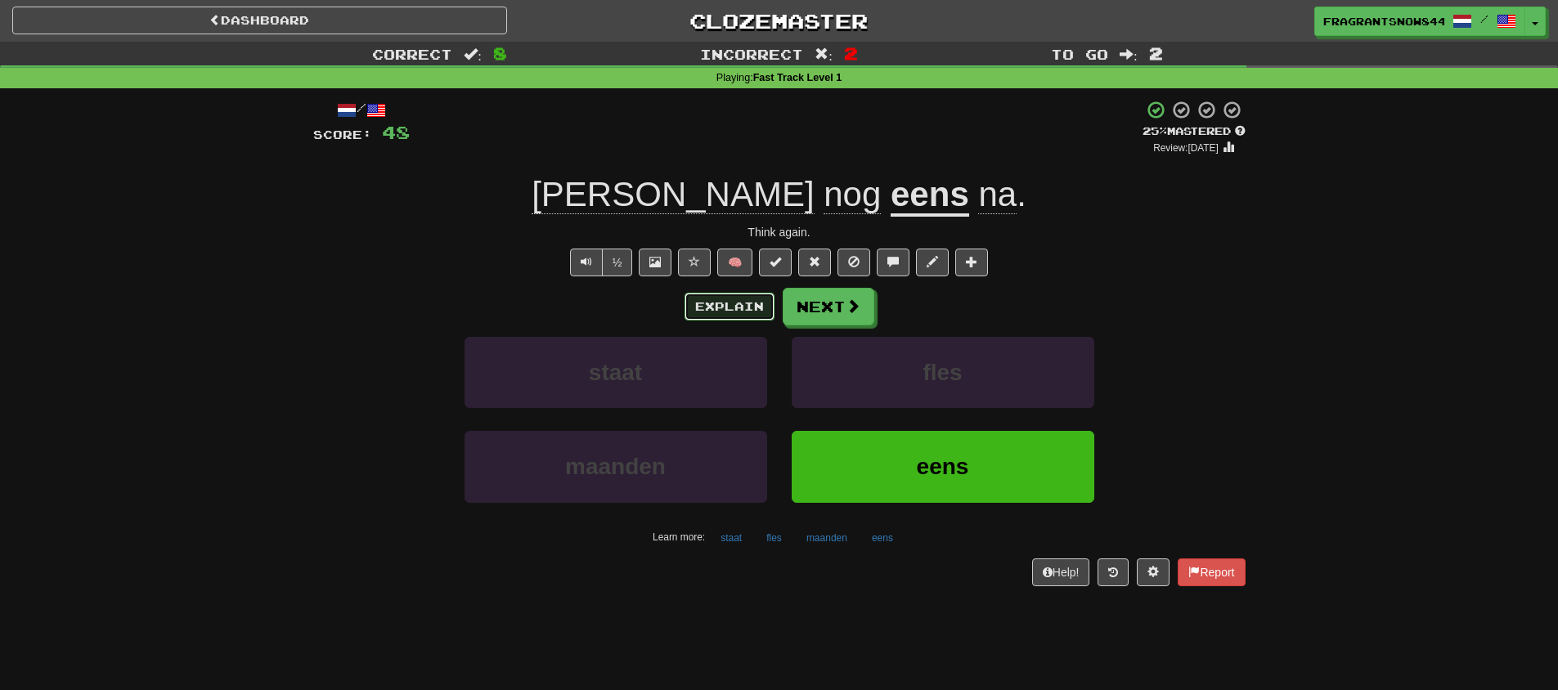
click at [727, 307] on button "Explain" at bounding box center [729, 307] width 90 height 28
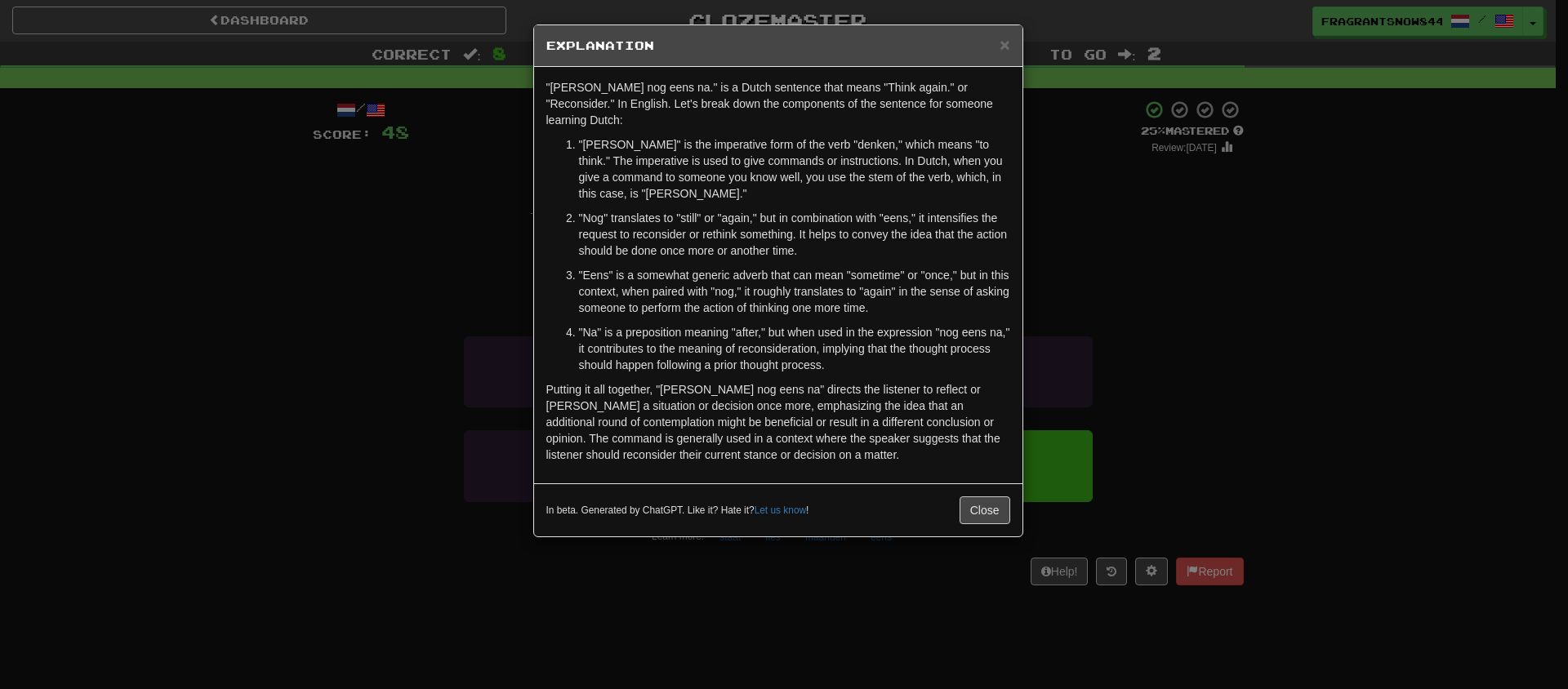
click at [454, 284] on div "× Explanation "Denk nog eens na." is a Dutch sentence that means "Think again."…" at bounding box center [784, 344] width 1568 height 689
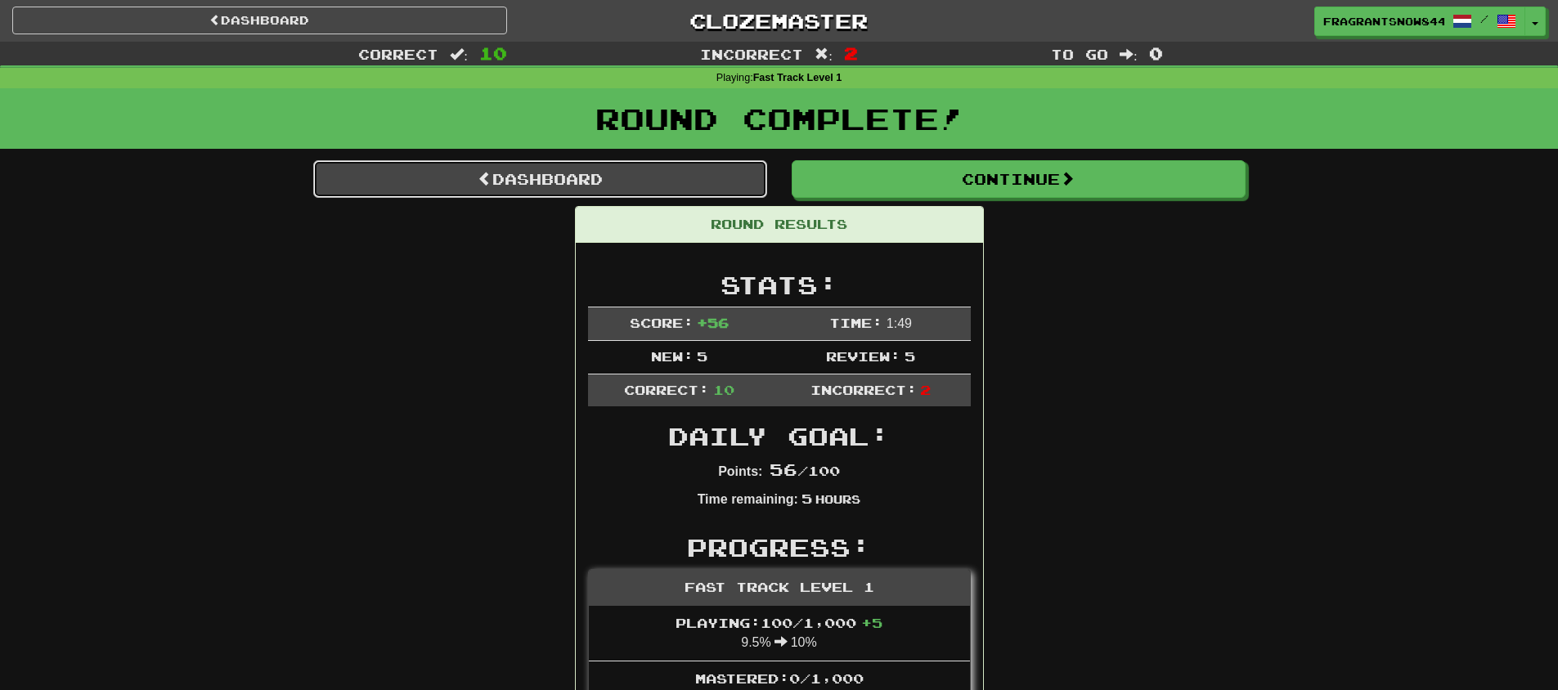
click at [665, 167] on link "Dashboard" at bounding box center [540, 179] width 454 height 38
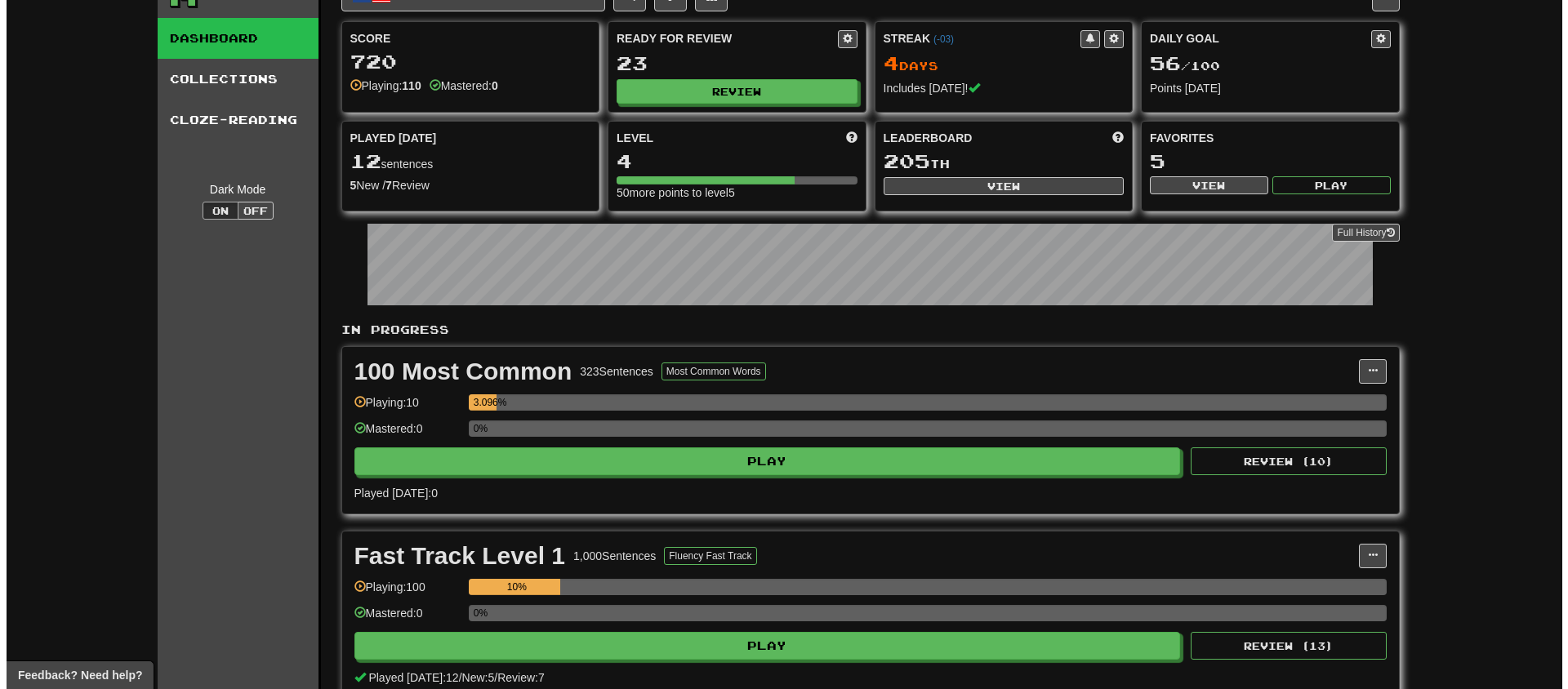
scroll to position [142, 0]
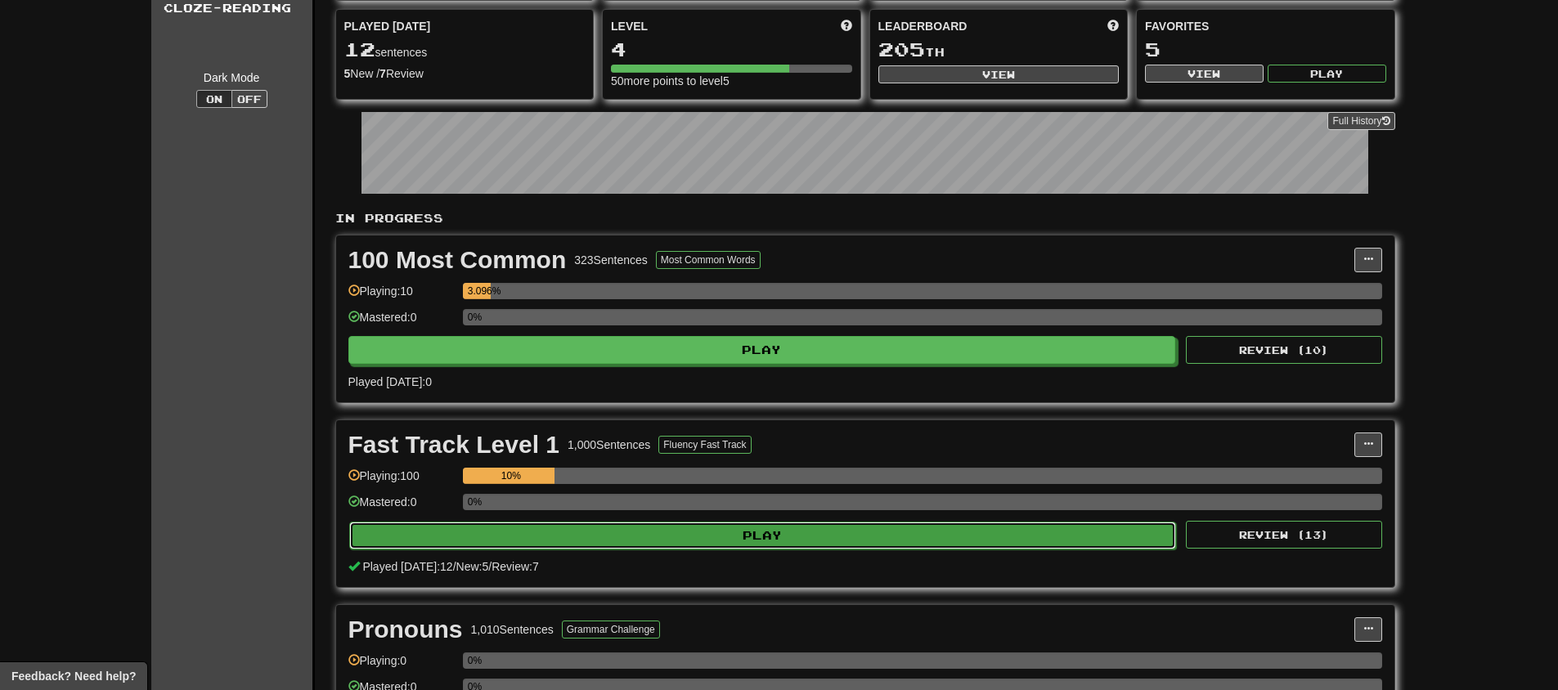
click at [776, 525] on button "Play" at bounding box center [762, 536] width 827 height 28
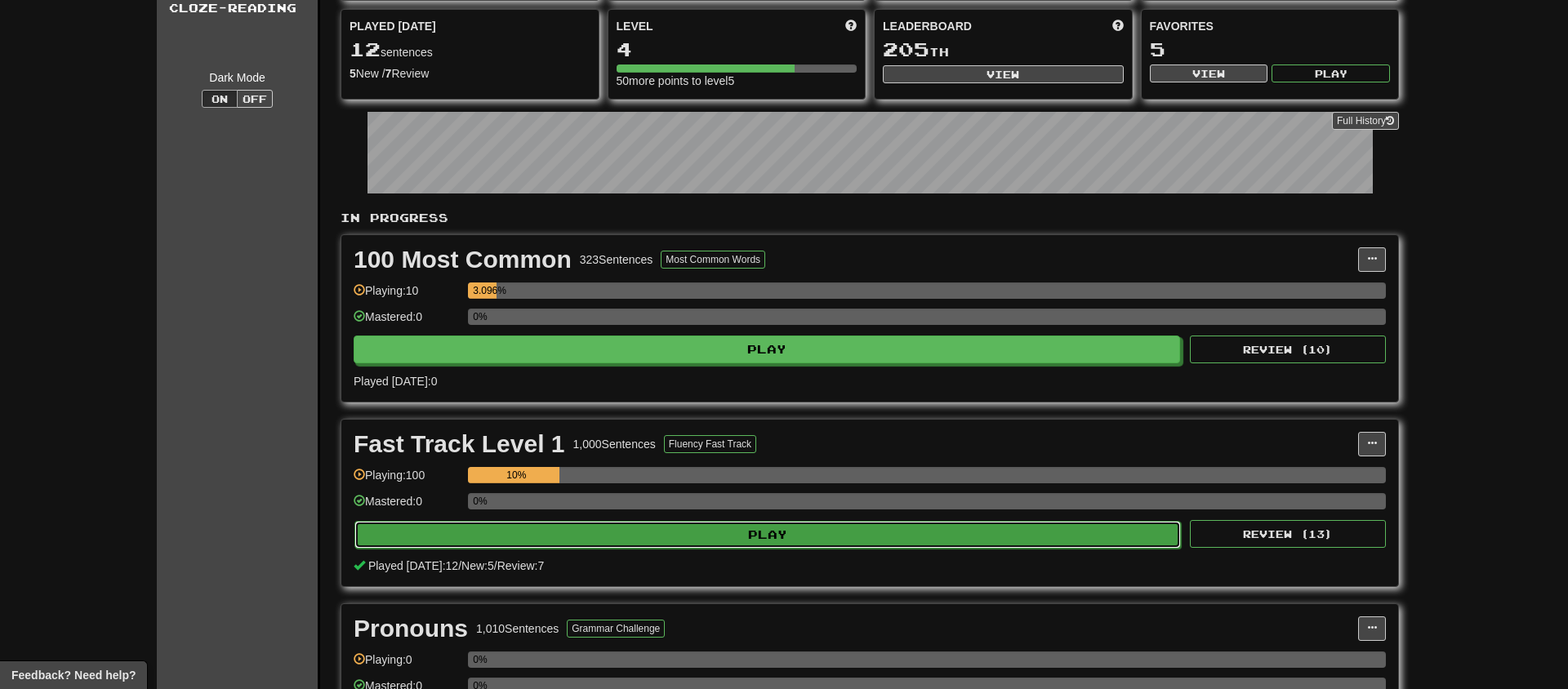
select select "**"
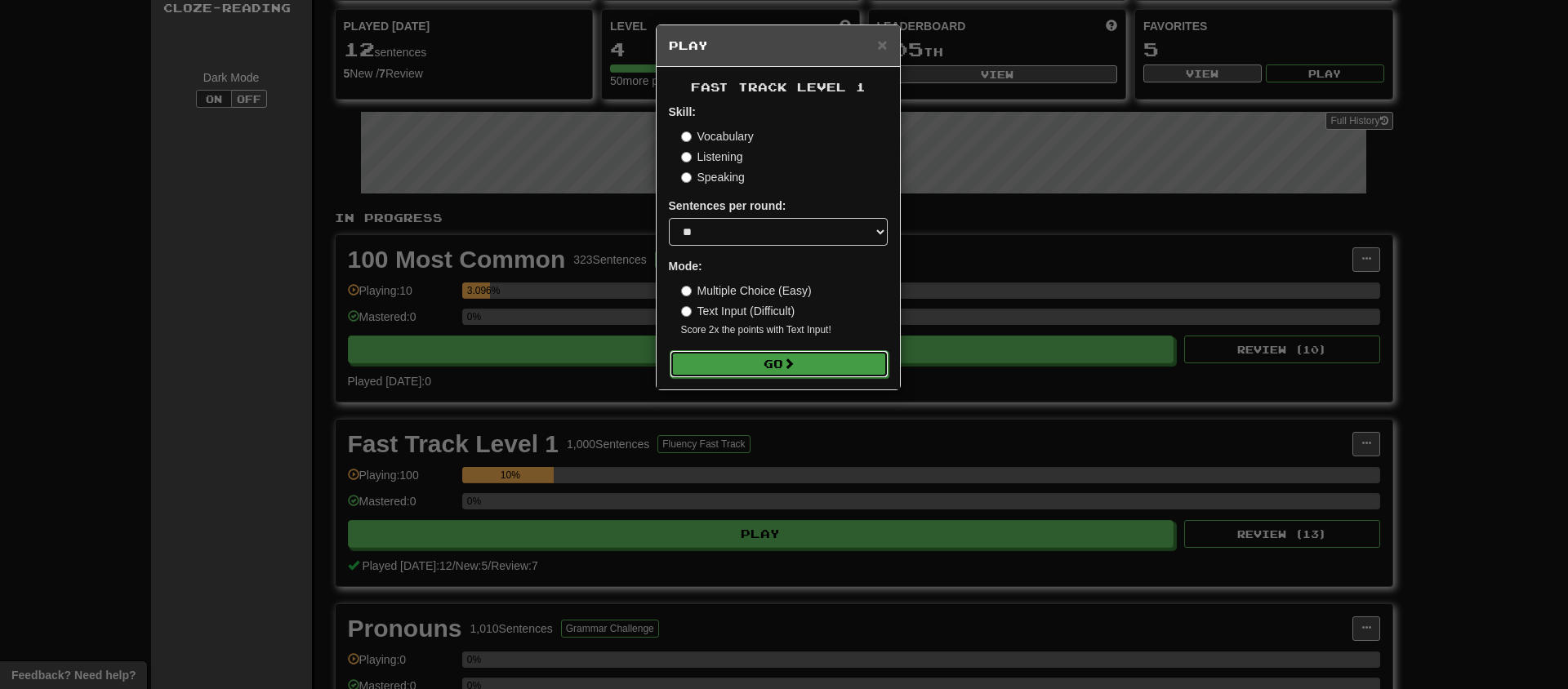
click at [769, 364] on button "Go" at bounding box center [778, 364] width 219 height 28
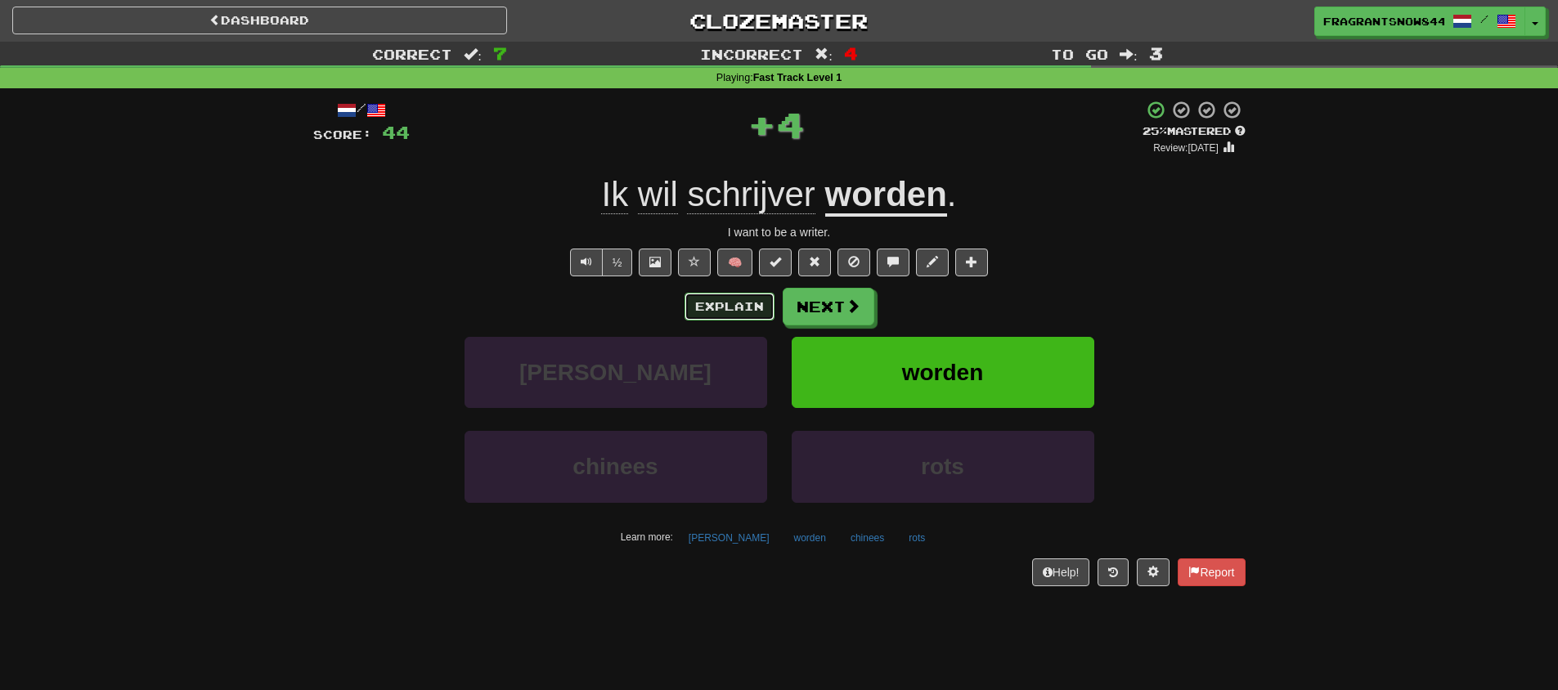
click at [701, 311] on button "Explain" at bounding box center [729, 307] width 90 height 28
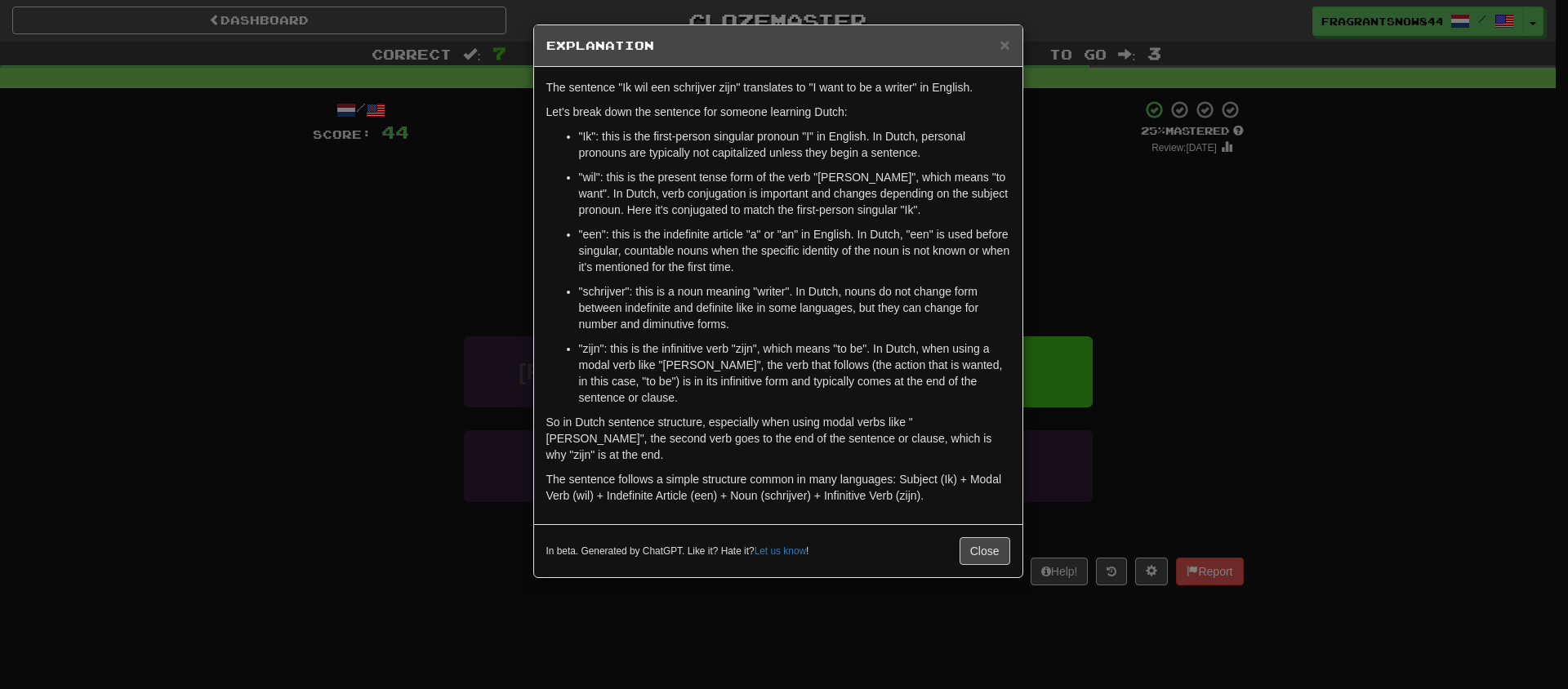
click at [471, 305] on div "× Explanation The sentence "Ik wil een schrijver zijn" translates to "I want to…" at bounding box center [784, 344] width 1568 height 689
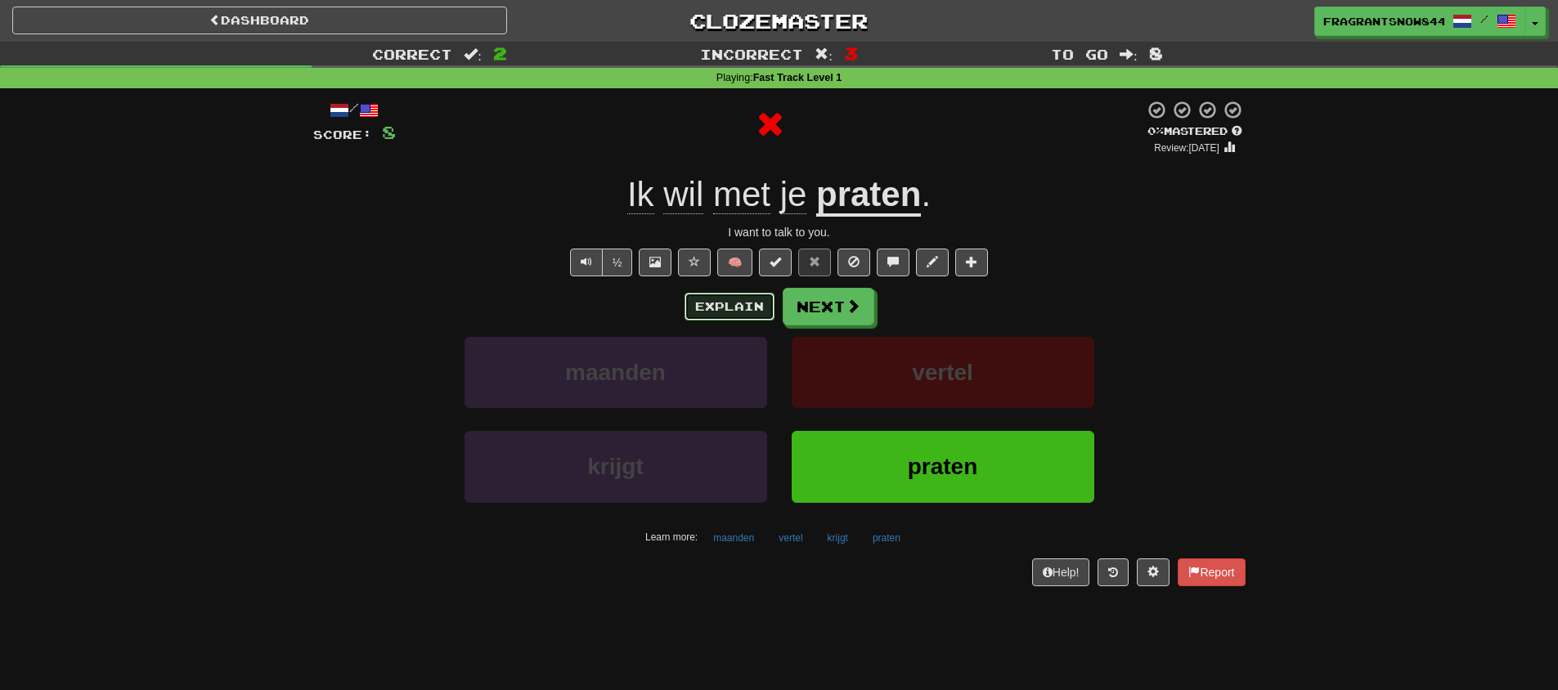
click at [720, 307] on button "Explain" at bounding box center [729, 307] width 90 height 28
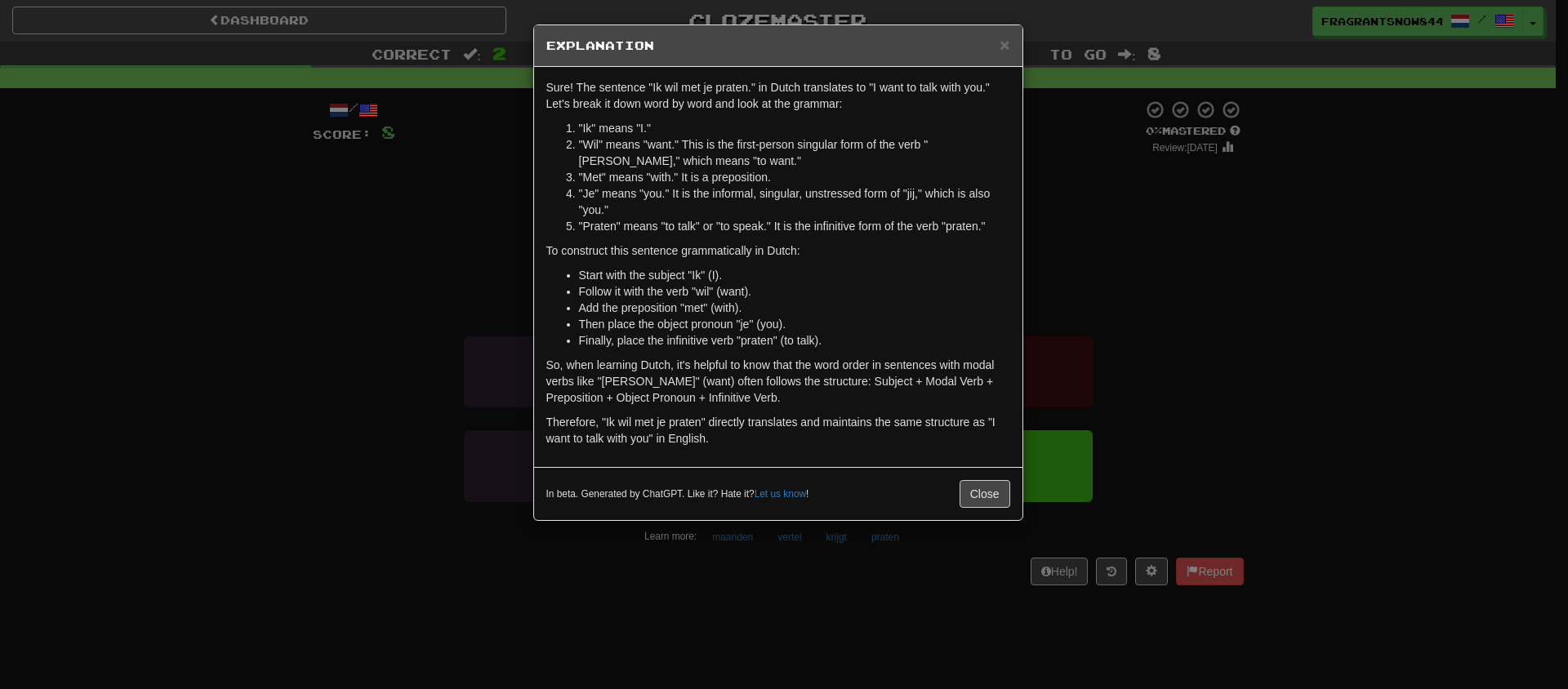
click at [360, 373] on div "× Explanation Sure! The sentence "Ik wil met je praten." in Dutch translates to…" at bounding box center [784, 344] width 1568 height 689
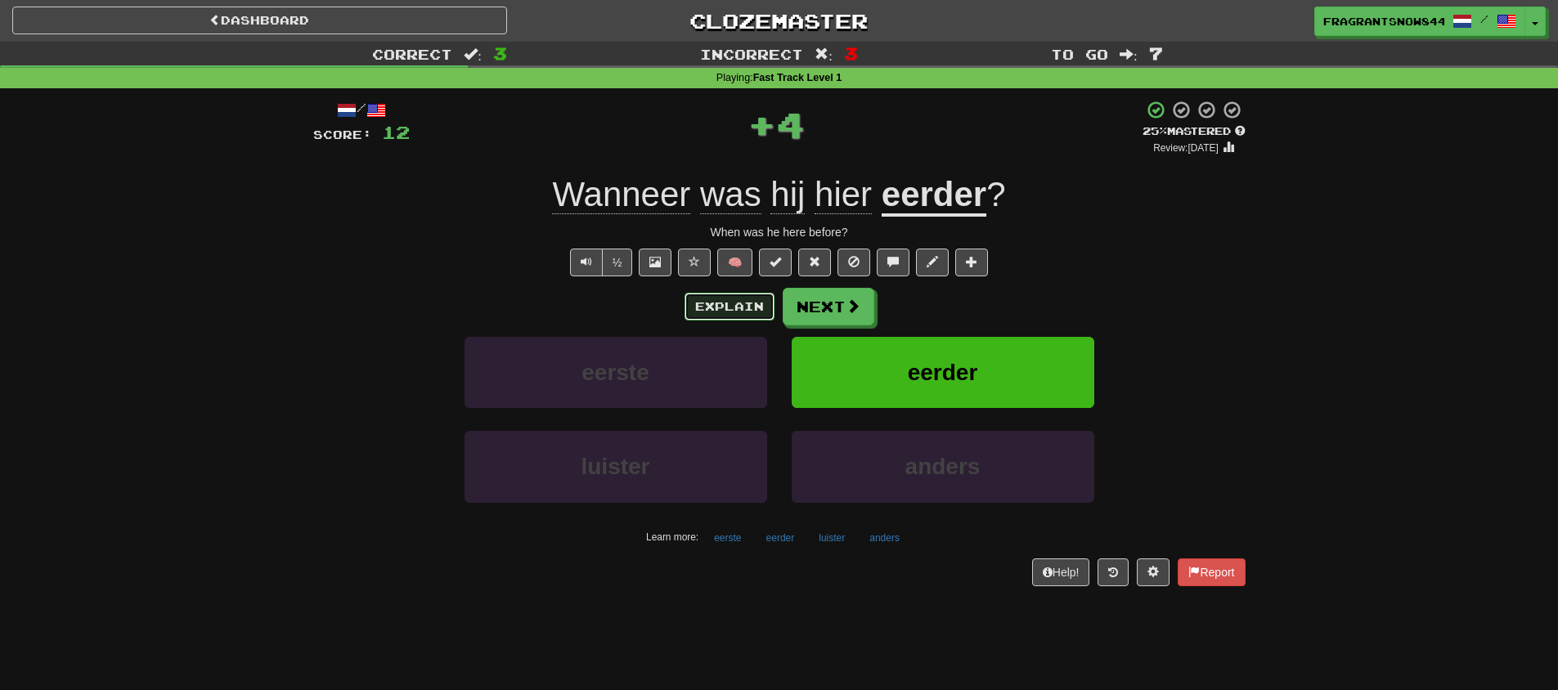
click at [748, 306] on button "Explain" at bounding box center [729, 307] width 90 height 28
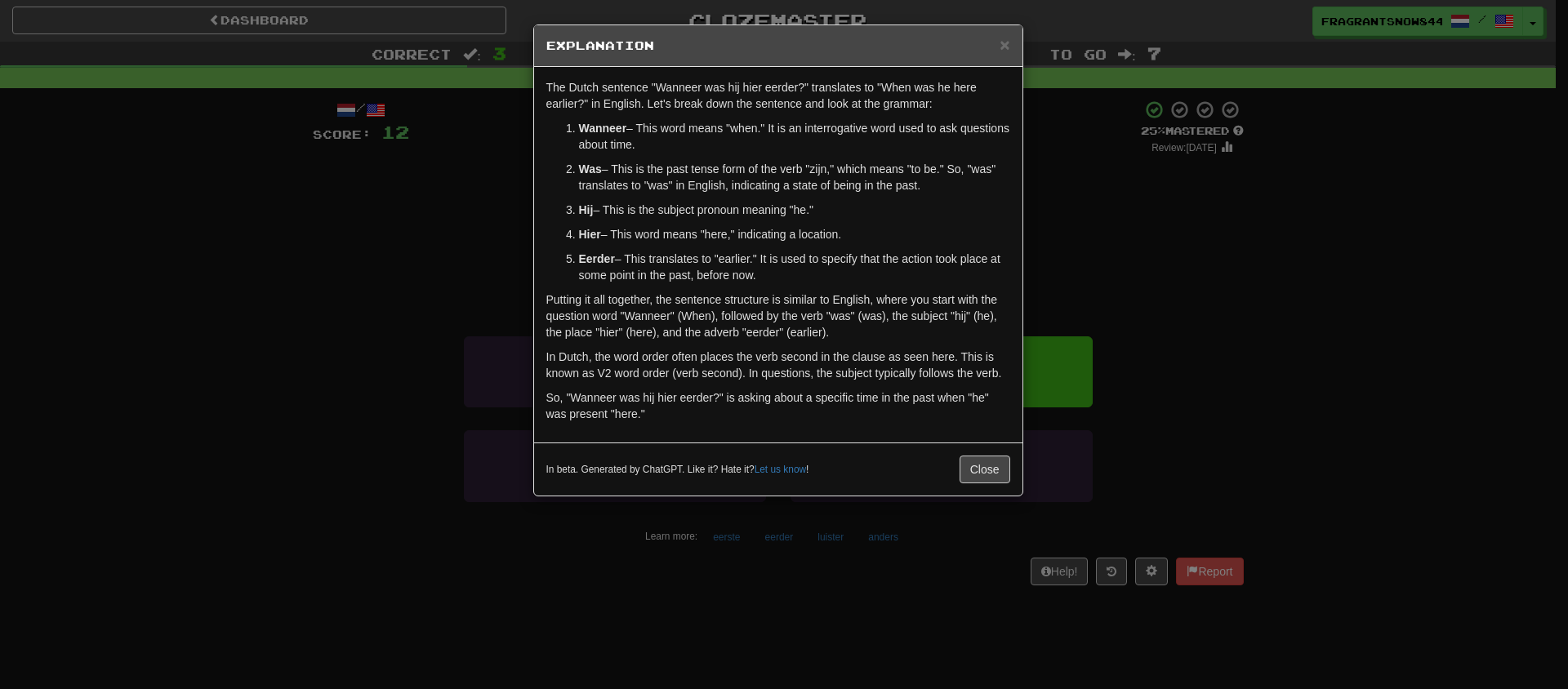
click at [388, 311] on div "× Explanation The Dutch sentence "Wanneer was hij hier eerder?" translates to "…" at bounding box center [784, 344] width 1568 height 689
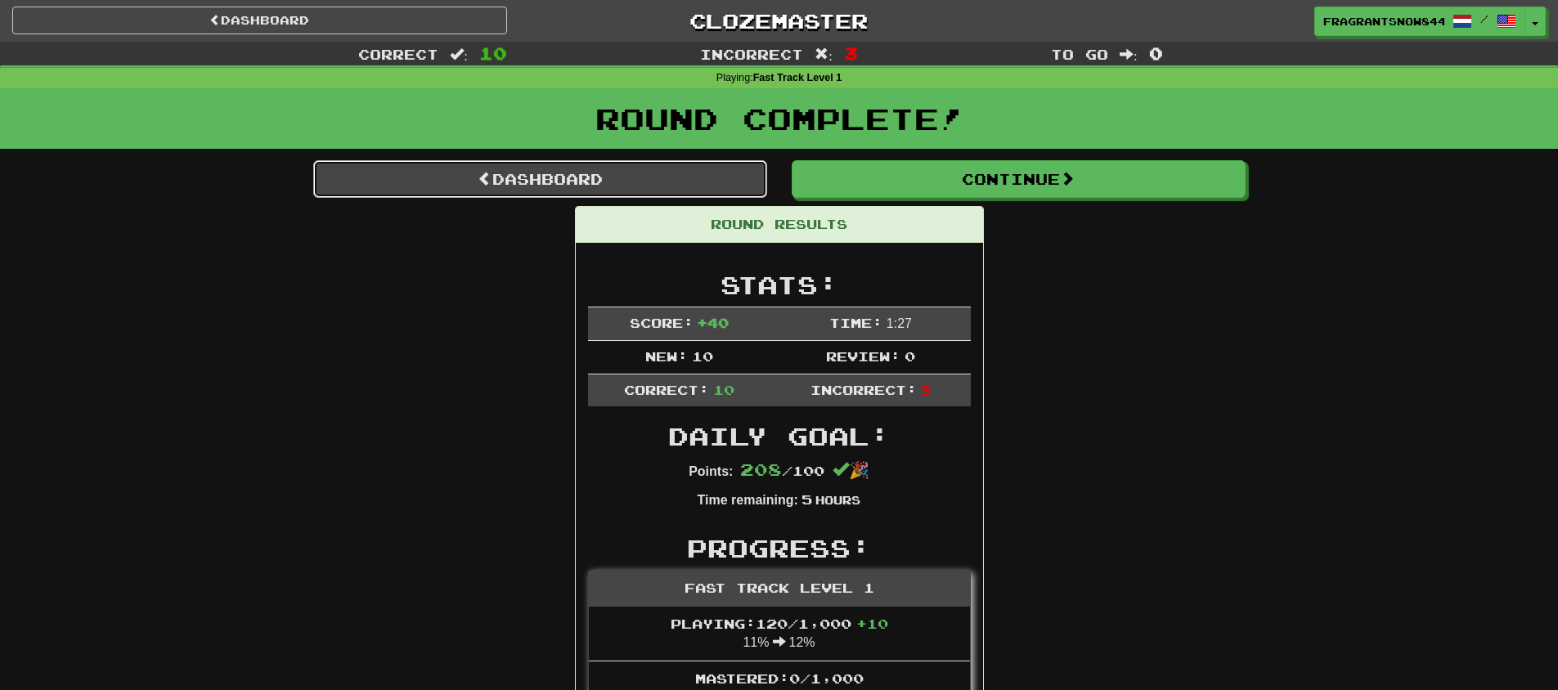
click at [537, 172] on link "Dashboard" at bounding box center [540, 179] width 454 height 38
